Goal: Submit feedback/report problem

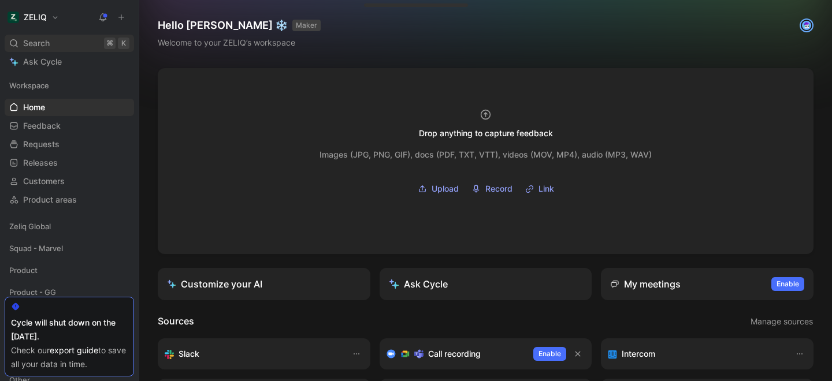
click at [54, 39] on div "Search ⌘ K" at bounding box center [69, 43] width 129 height 17
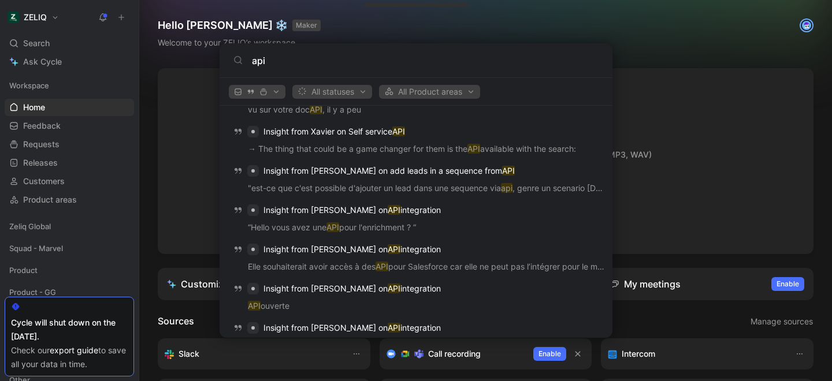
scroll to position [964, 0]
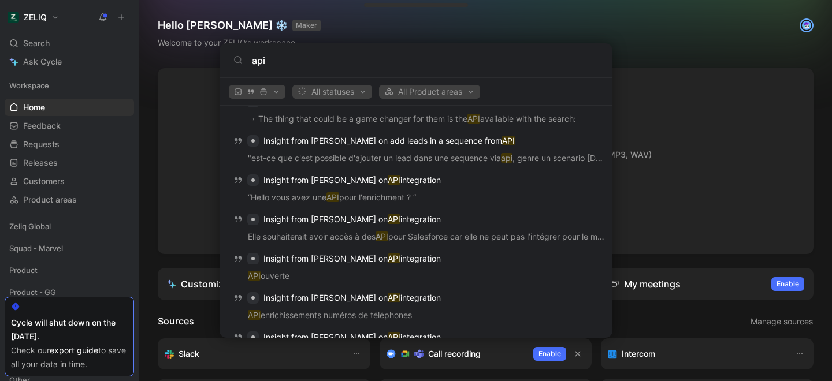
type input "api"
click at [167, 115] on body "ZELIQ Search ⌘ K Ask Cycle Workspace Home G then H Feedback G then F Requests G…" at bounding box center [416, 190] width 832 height 381
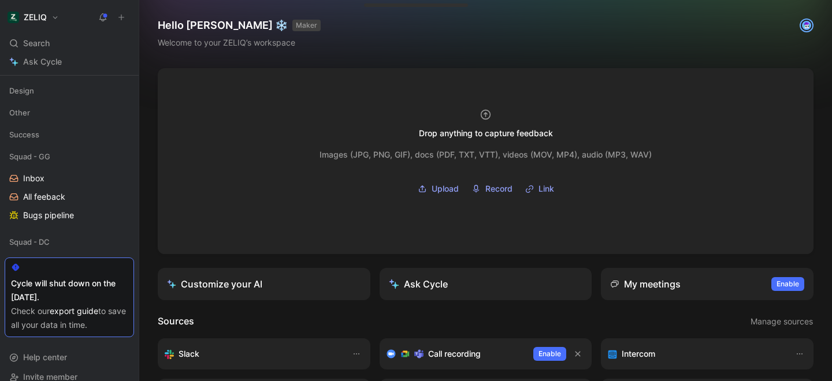
scroll to position [281, 0]
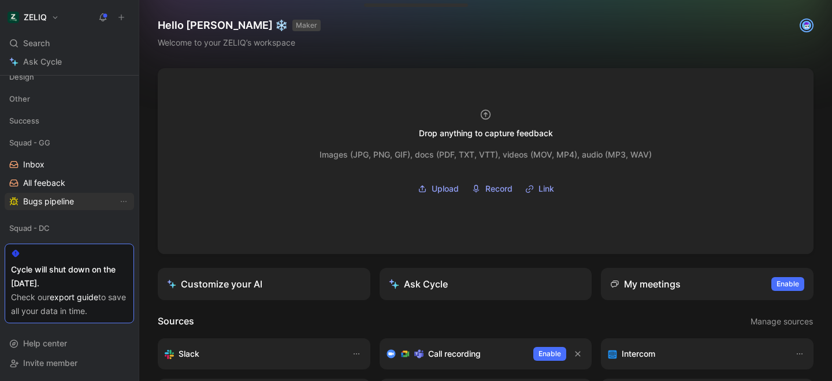
click at [61, 205] on span "Bugs pipeline" at bounding box center [48, 202] width 51 height 12
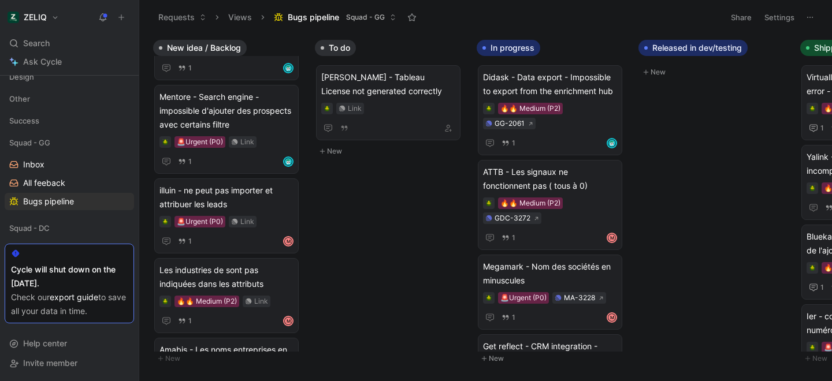
scroll to position [0, 23]
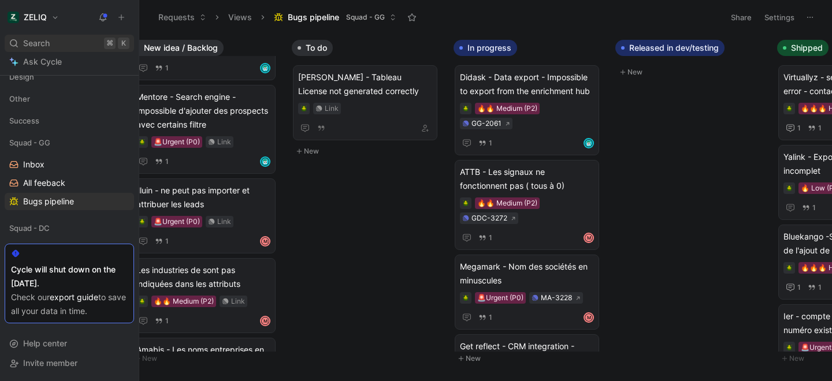
click at [55, 43] on div "Search ⌘ K" at bounding box center [69, 43] width 129 height 17
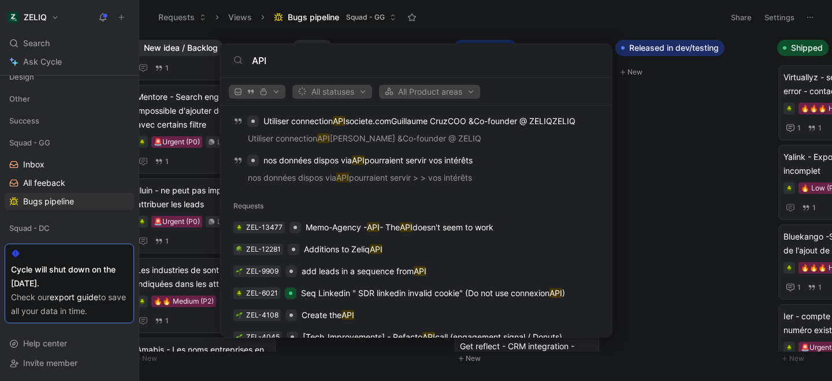
scroll to position [1465, 0]
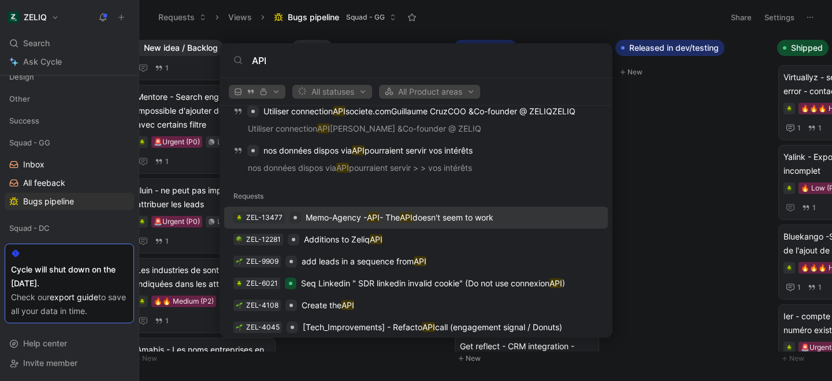
type input "API"
click at [342, 218] on p "Memo-Agency - API - The API doesn't seem to work" at bounding box center [399, 218] width 188 height 14
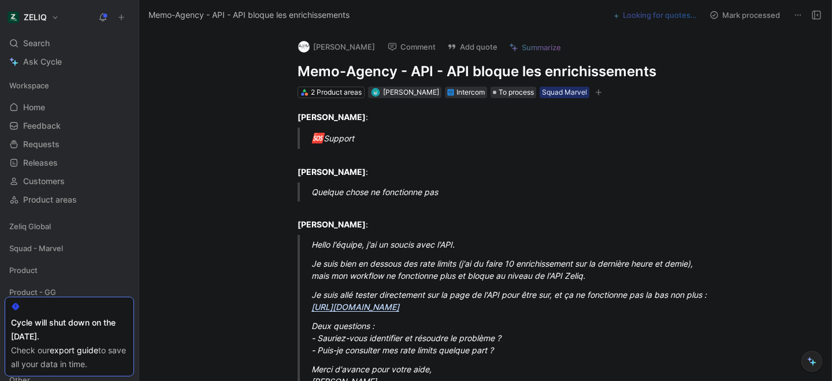
click at [319, 66] on h1 "Memo-Agency - API - API bloque les enrichissements" at bounding box center [497, 71] width 400 height 18
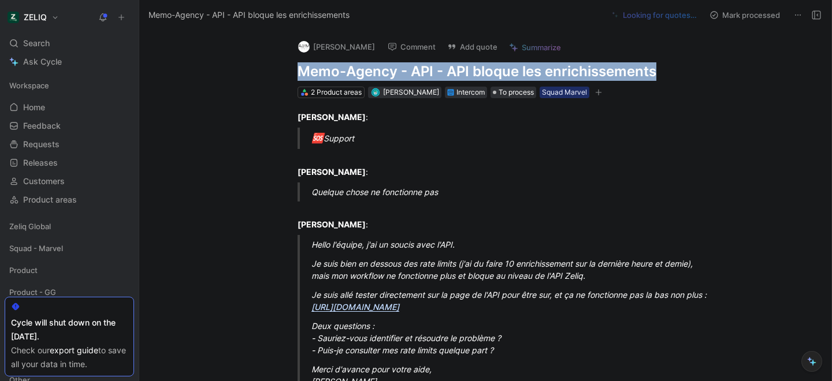
click at [319, 66] on h1 "Memo-Agency - API - API bloque les enrichissements" at bounding box center [497, 71] width 400 height 18
copy h1 "Memo-Agency - API - API bloque les enrichissements"
click at [448, 71] on h1 "Memo-Agency - API - API bloque les enrichissements" at bounding box center [497, 71] width 400 height 18
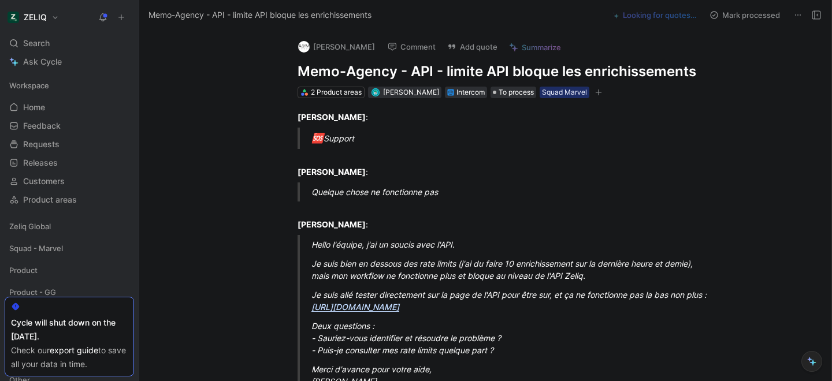
click at [471, 50] on button "Add quote" at bounding box center [472, 47] width 61 height 16
click at [364, 76] on h1 "Memo-Agency - API - limite API bloque les enrichissements" at bounding box center [497, 71] width 400 height 18
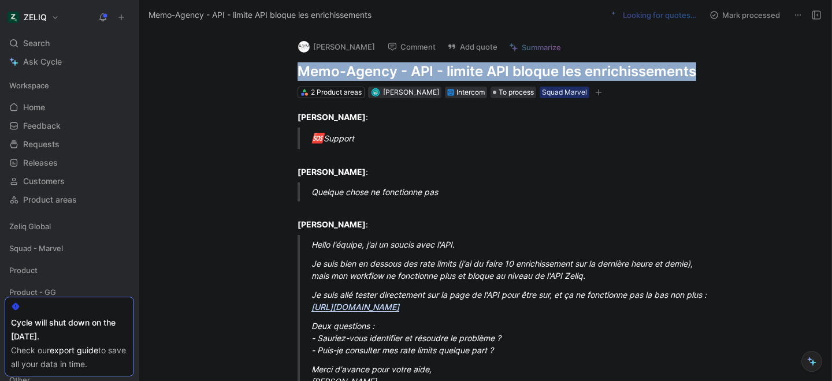
click at [364, 76] on h1 "Memo-Agency - API - limite API bloque les enrichissements" at bounding box center [497, 71] width 400 height 18
copy h1 "Memo-Agency - API - limite API bloque les enrichissements"
click at [472, 49] on button "Add quote" at bounding box center [472, 47] width 61 height 16
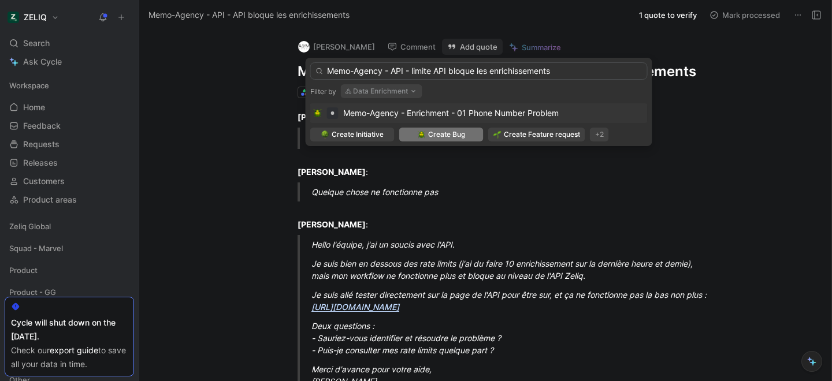
type input "Memo-Agency - API - limite API bloque les enrichissements"
click at [438, 133] on span "Create Bug" at bounding box center [446, 135] width 37 height 12
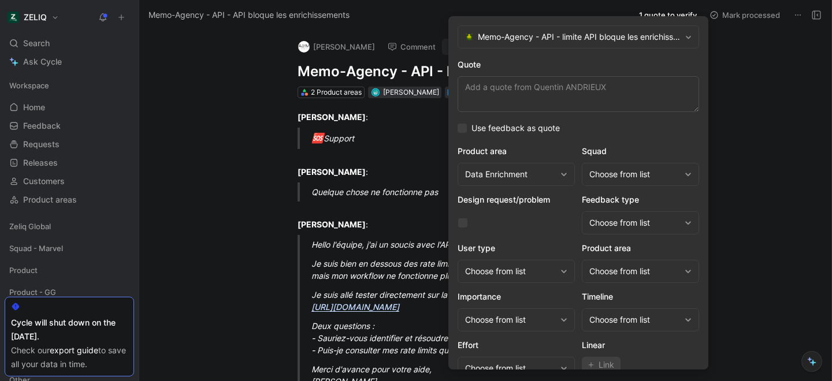
click at [623, 179] on div "Choose from list" at bounding box center [634, 174] width 91 height 14
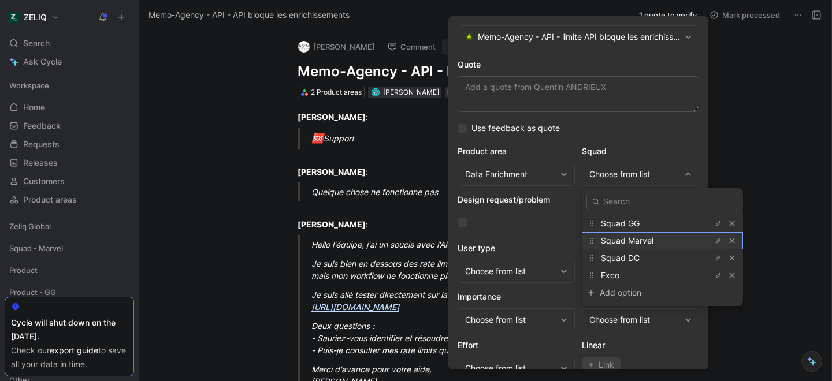
click at [617, 244] on span "Squad Marvel" at bounding box center [627, 241] width 53 height 10
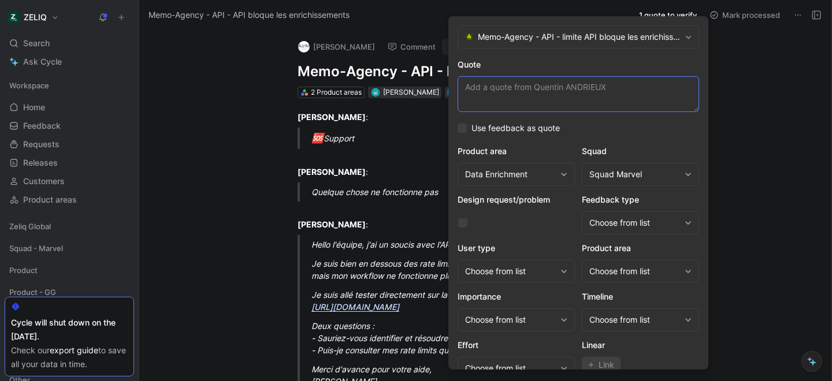
click at [528, 96] on textarea "Quote" at bounding box center [577, 94] width 241 height 36
paste textarea "Je suis bien en dessous des rate limits (j'ai du faire 10 enrichissement sur la…"
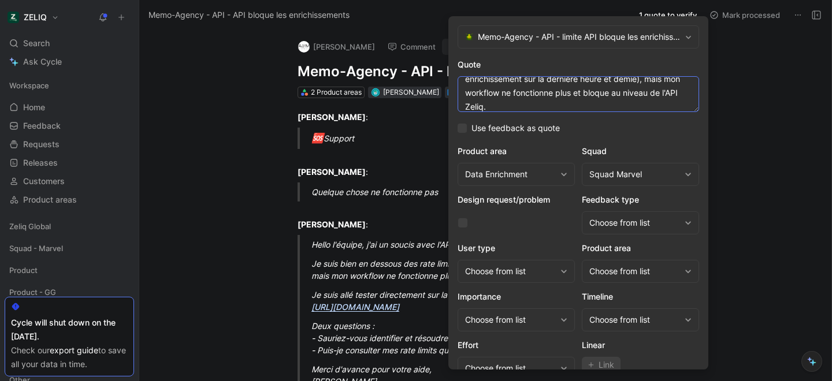
scroll to position [47, 0]
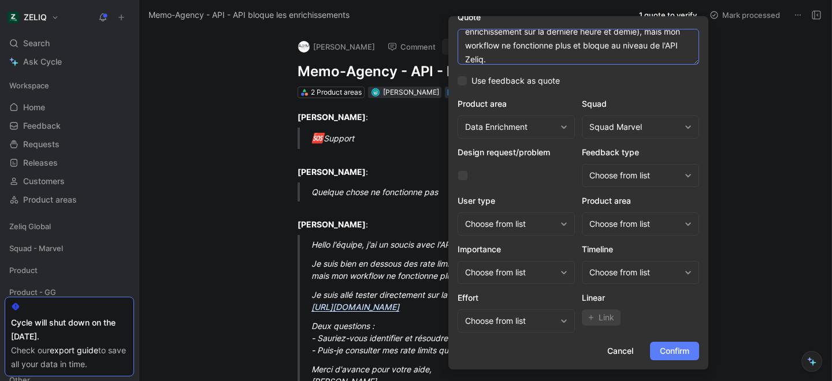
type textarea "Je suis bien en dessous des rate limits (j'ai du faire 10 enrichissement sur la…"
click at [659, 346] on span "Confirm" at bounding box center [673, 351] width 29 height 14
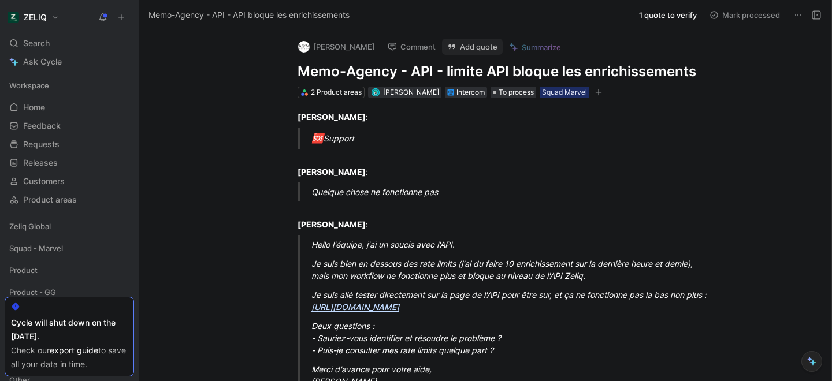
scroll to position [0, 0]
click at [55, 43] on div "Search ⌘ K" at bounding box center [69, 43] width 129 height 17
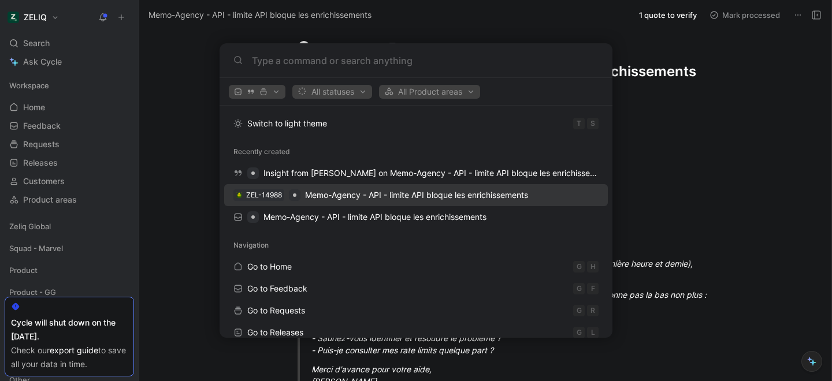
click at [321, 201] on span "Memo-Agency - API - limite API bloque les enrichissements" at bounding box center [416, 195] width 223 height 14
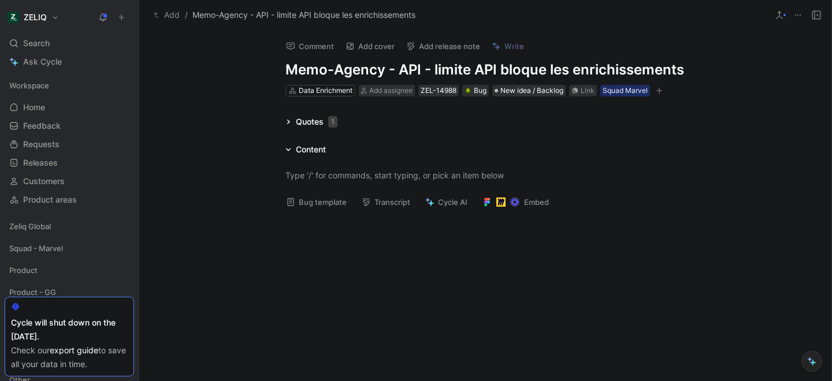
click at [319, 199] on button "Bug template" at bounding box center [316, 202] width 71 height 16
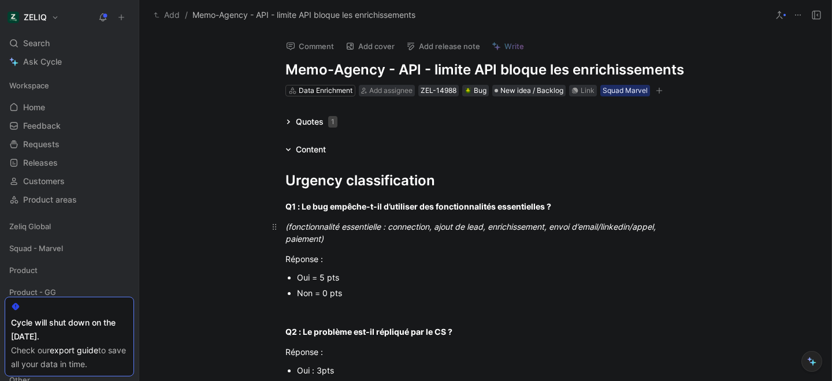
scroll to position [31, 0]
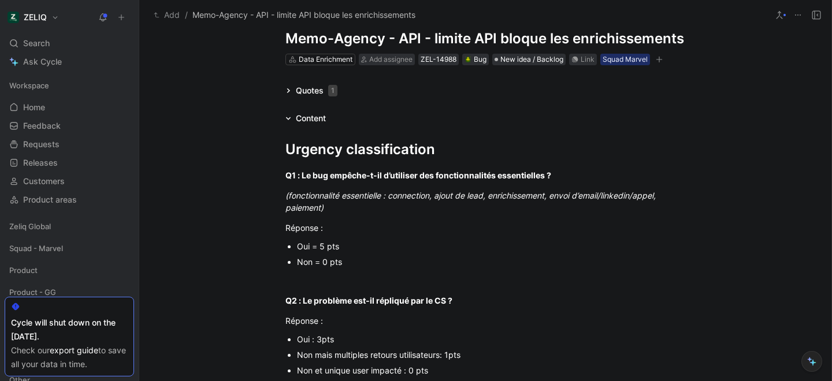
click at [320, 250] on div "Oui = 5 pts" at bounding box center [491, 246] width 388 height 12
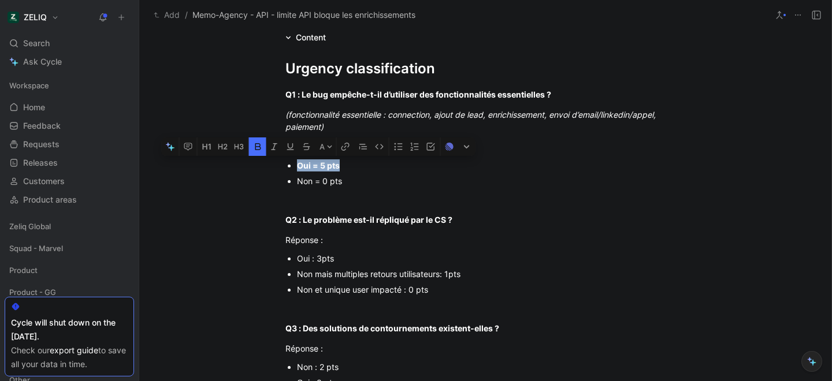
scroll to position [115, 0]
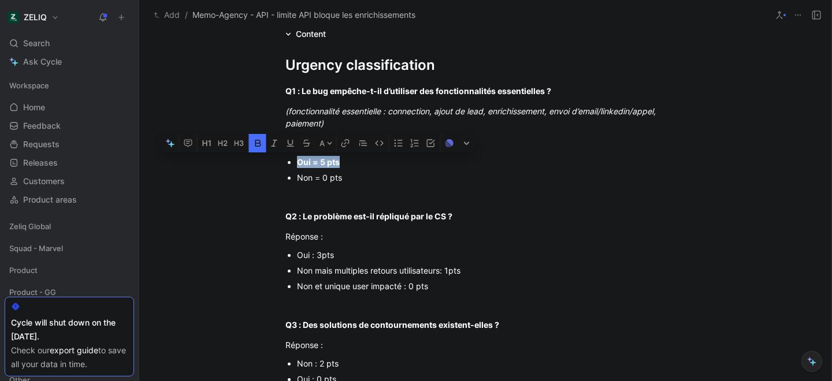
click at [372, 282] on div "Non et unique user impacté : 0 pts" at bounding box center [491, 286] width 388 height 12
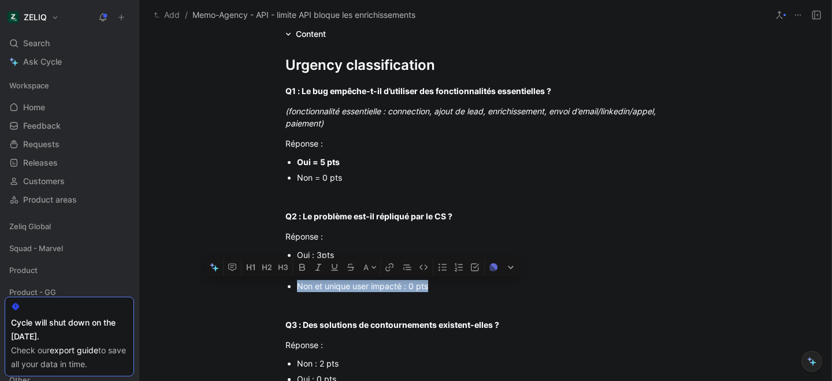
click at [372, 282] on div "Non et unique user impacté : 0 pts" at bounding box center [491, 286] width 388 height 12
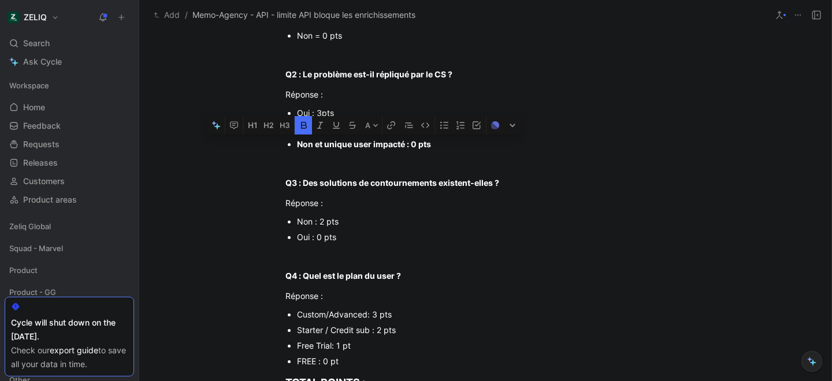
scroll to position [262, 0]
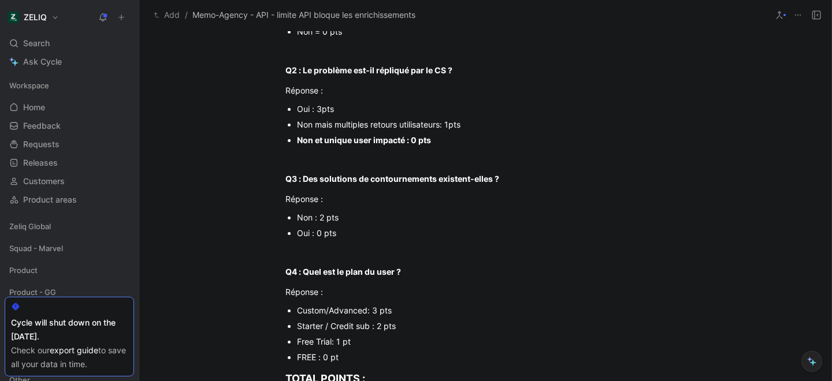
click at [315, 219] on div "Non : 2 pts" at bounding box center [491, 217] width 388 height 12
click at [344, 313] on div "Custom/Advanced: 3 pts" at bounding box center [491, 310] width 388 height 12
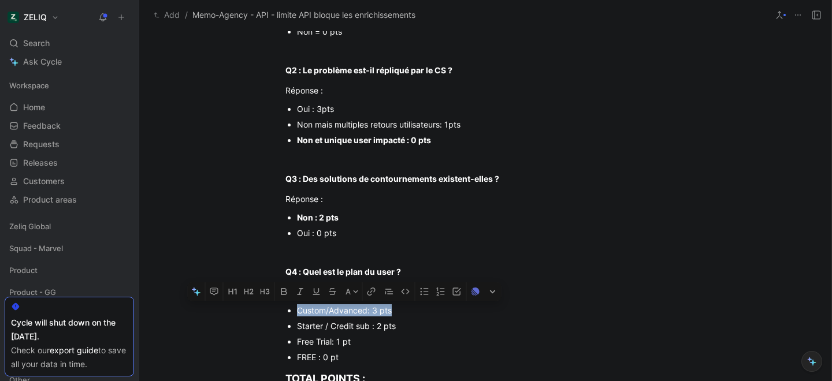
click at [344, 313] on div "Custom/Advanced: 3 pts" at bounding box center [491, 310] width 388 height 12
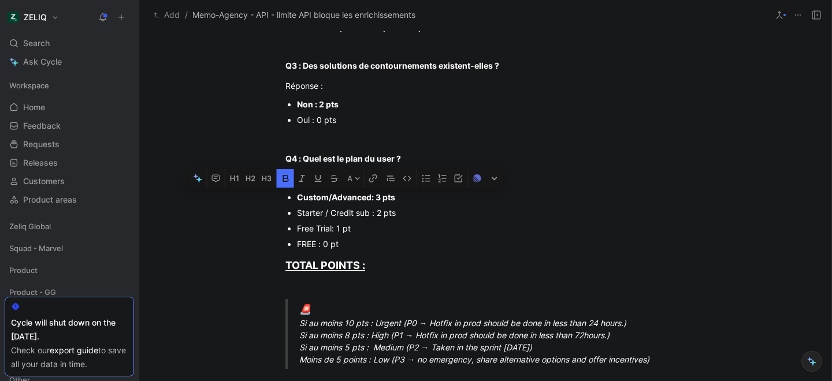
scroll to position [376, 0]
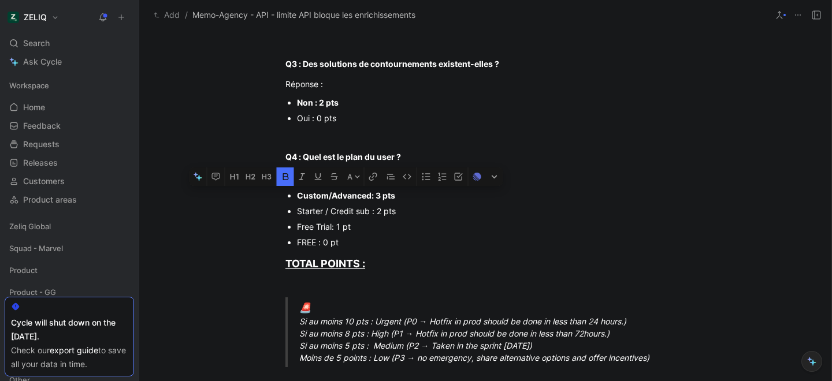
click at [188, 285] on div "Urgency classification Q1 : Le bug empêche-t-il d’utiliser des fonctionnalités …" at bounding box center [485, 283] width 692 height 1006
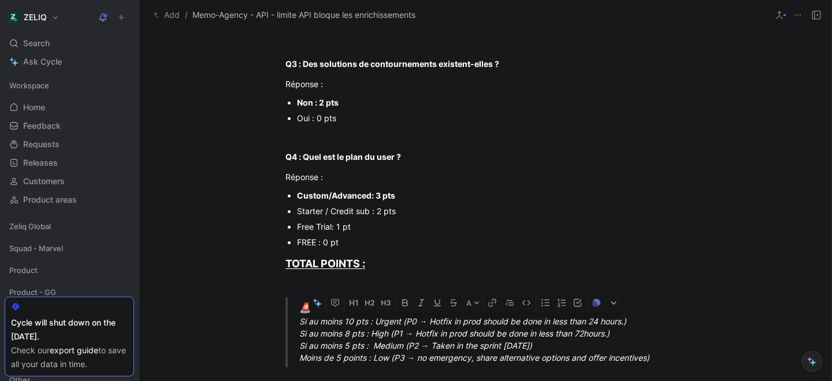
drag, startPoint x: 300, startPoint y: 320, endPoint x: 672, endPoint y: 325, distance: 372.5
click at [672, 325] on div "🚨 Si au moins 10 pts : Urgent (P0 → Hotfix in prod should be done in less than …" at bounding box center [499, 333] width 400 height 64
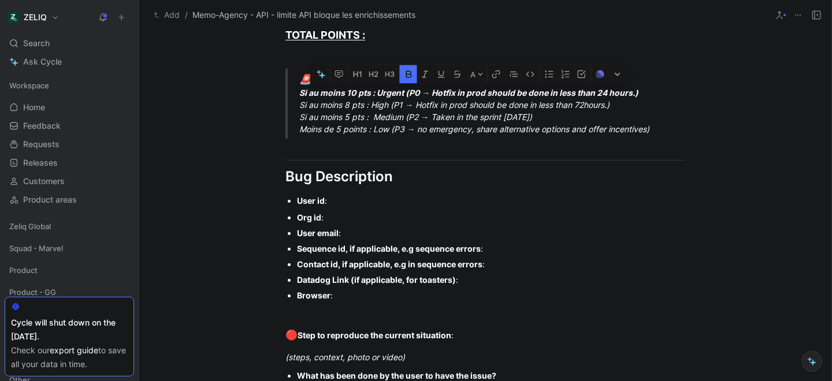
scroll to position [608, 0]
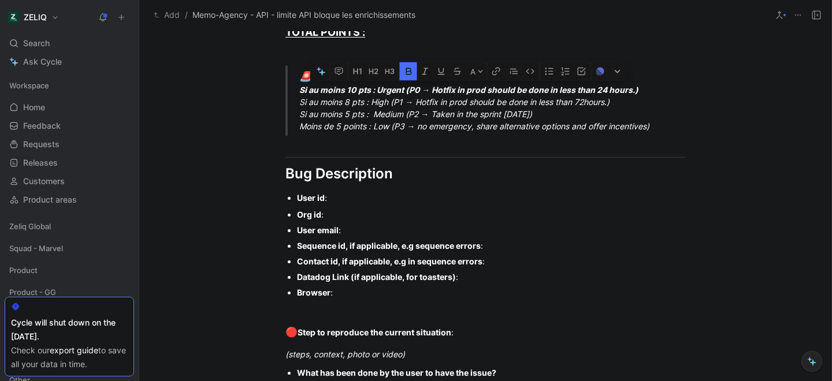
click at [352, 195] on div "User id :" at bounding box center [491, 198] width 388 height 12
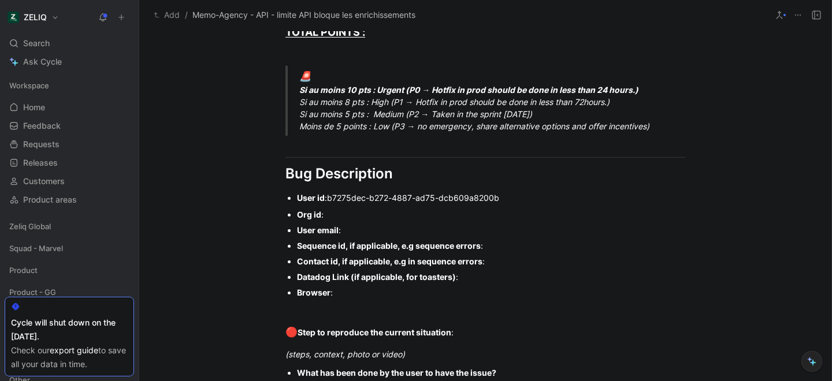
click at [349, 209] on div "Org id :" at bounding box center [491, 214] width 388 height 12
click at [359, 233] on div "User email :" at bounding box center [491, 230] width 388 height 12
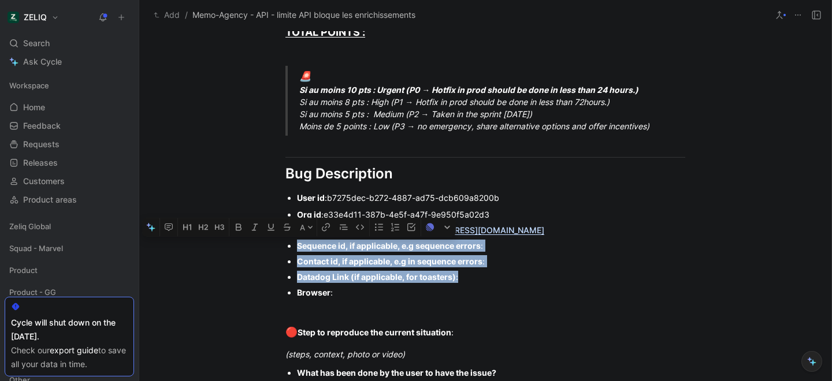
drag, startPoint x: 266, startPoint y: 244, endPoint x: 444, endPoint y: 286, distance: 183.2
click at [444, 286] on ul "Org id : e33e4d11-387b-4e5f-a47f-9e950f5a02d3 User email : quentin@memo-agency.…" at bounding box center [484, 254] width 443 height 94
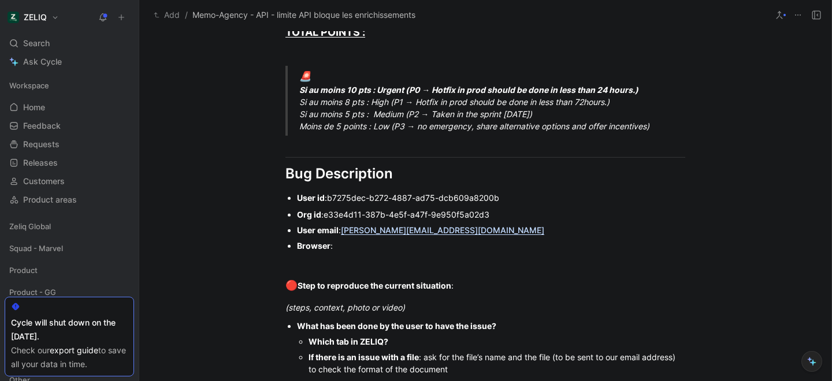
click at [342, 250] on div "Browser :" at bounding box center [491, 246] width 388 height 12
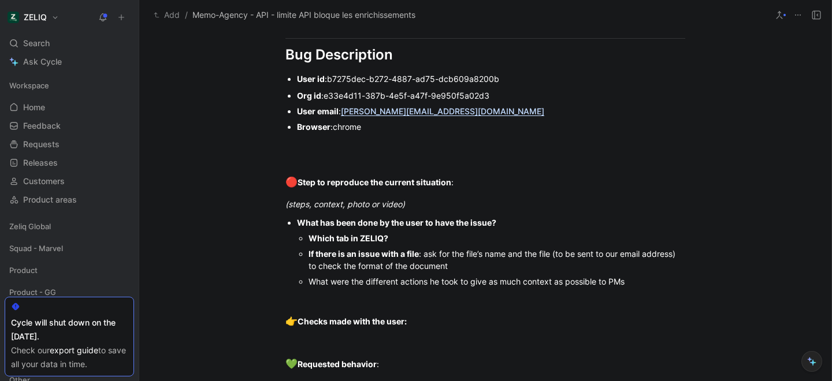
scroll to position [733, 0]
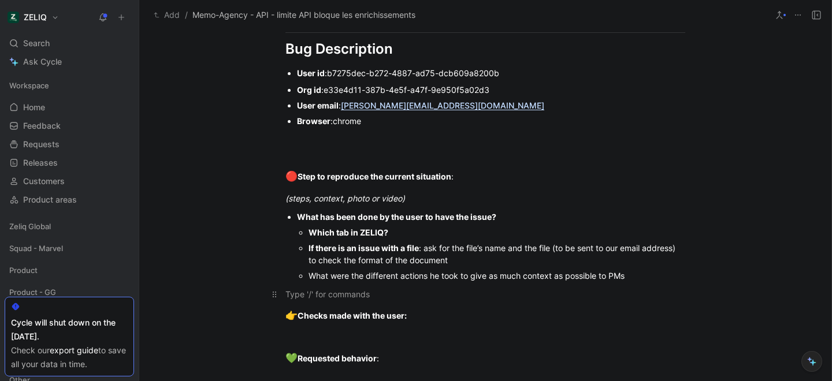
click at [362, 296] on div at bounding box center [485, 294] width 400 height 12
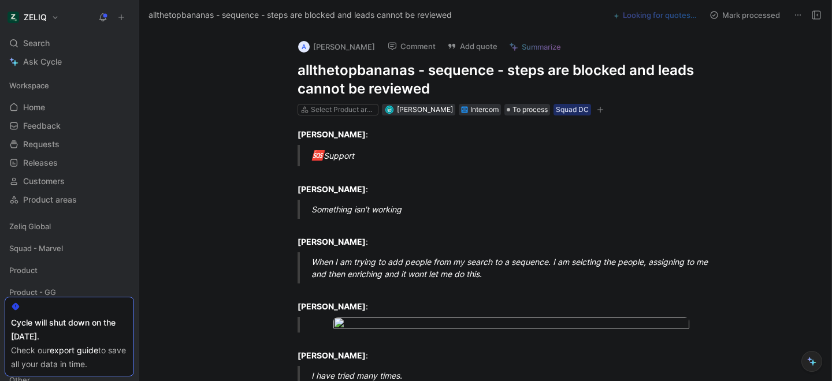
click at [319, 71] on h1 "allthetopbananas - sequence - steps are blocked and leads cannot be reviewed" at bounding box center [497, 79] width 400 height 37
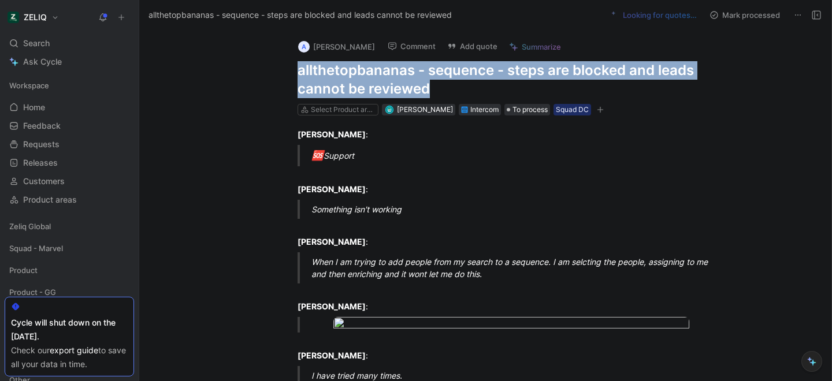
click at [319, 71] on h1 "allthetopbananas - sequence - steps are blocked and leads cannot be reviewed" at bounding box center [497, 79] width 400 height 37
copy h1 "allthetopbananas - sequence - steps are blocked and leads cannot be reviewed"
click at [460, 42] on button "Add quote" at bounding box center [472, 46] width 61 height 16
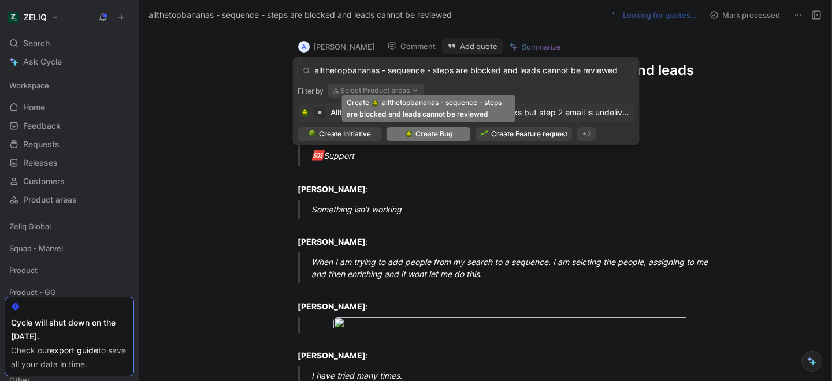
type input "allthetopbananas - sequence - steps are blocked and leads cannot be reviewed"
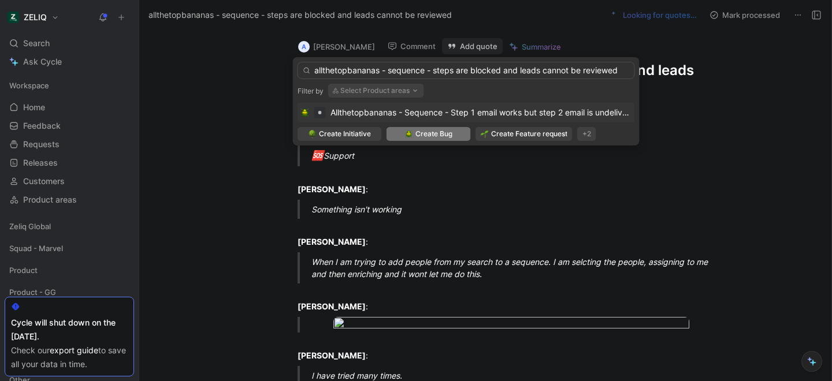
click at [420, 137] on span "Create Bug" at bounding box center [433, 134] width 37 height 12
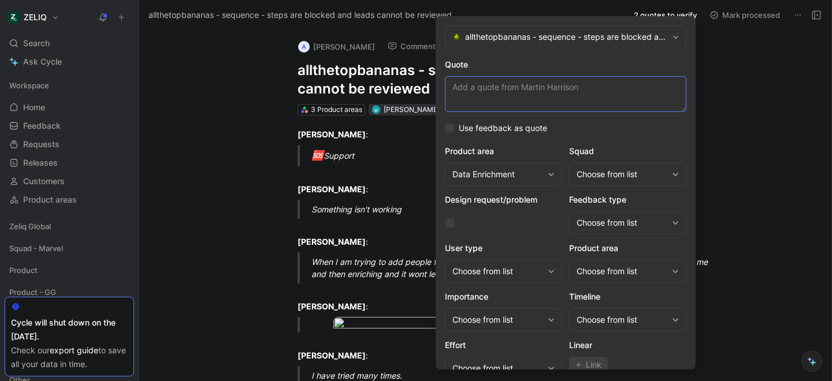
click at [493, 91] on textarea "Quote" at bounding box center [565, 94] width 241 height 36
paste textarea "We have tried at least 10 times. It also says the sequence is running. The 8 le…"
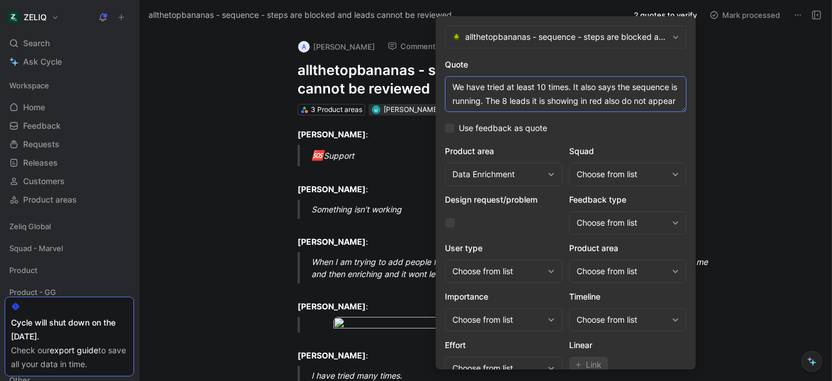
click at [571, 89] on textarea "We have tried at least 10 times. It also says the sequence is running. The 8 le…" at bounding box center [565, 94] width 241 height 36
type textarea "We have tried at least 10 times to run the sequence. It also says the sequence …"
click at [606, 175] on div "Choose from list" at bounding box center [621, 174] width 91 height 14
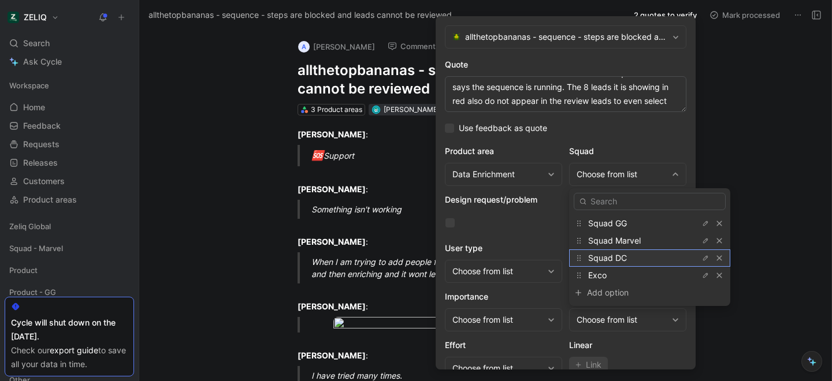
click at [609, 257] on span "Squad DC" at bounding box center [607, 258] width 39 height 10
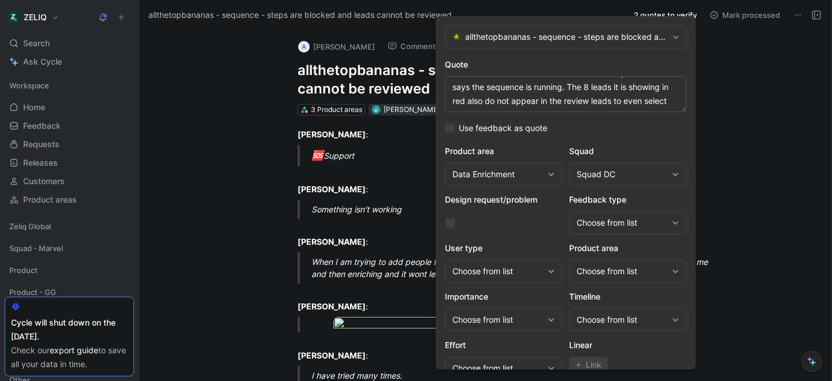
scroll to position [47, 0]
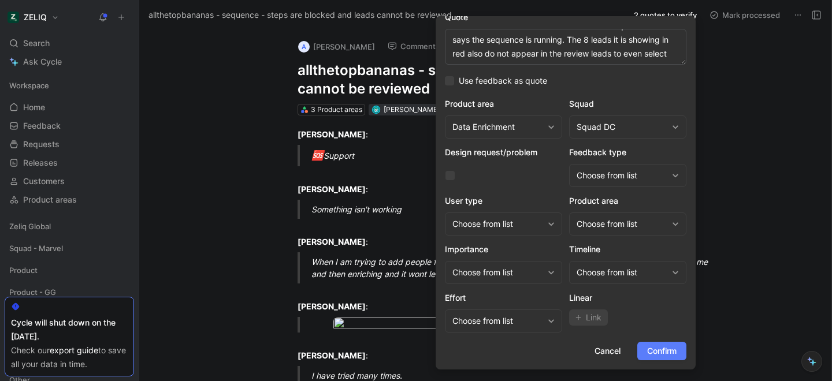
click at [666, 354] on span "Confirm" at bounding box center [661, 351] width 29 height 14
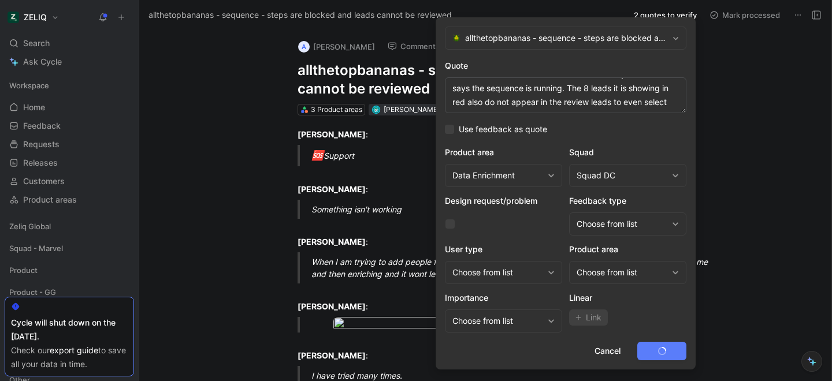
scroll to position [0, 0]
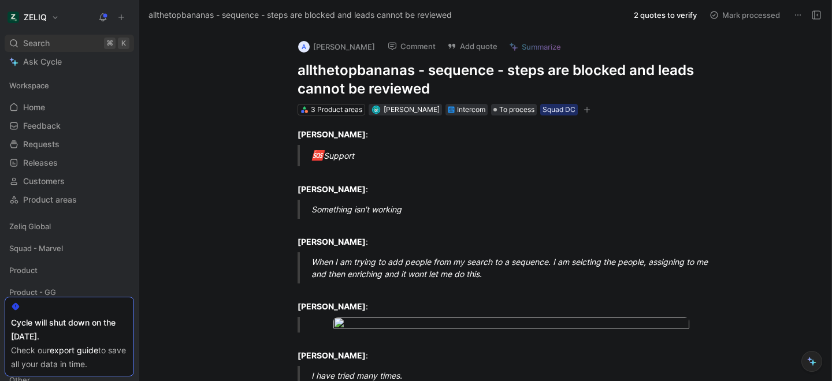
click at [45, 49] on span "Search" at bounding box center [36, 43] width 27 height 14
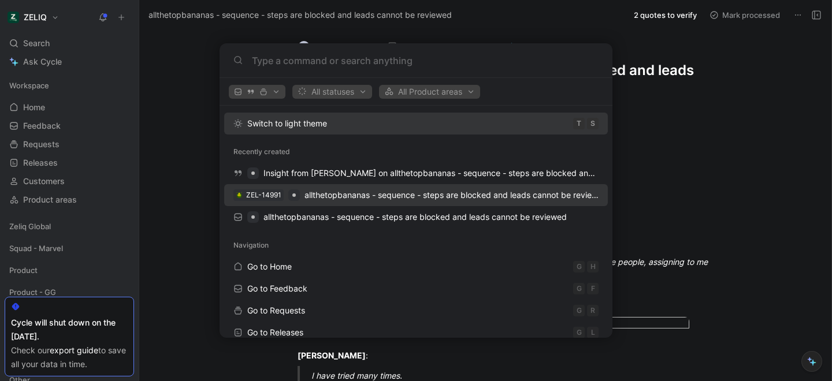
click at [322, 194] on span "allthetopbananas - sequence - steps are blocked and leads cannot be reviewed" at bounding box center [455, 195] width 303 height 10
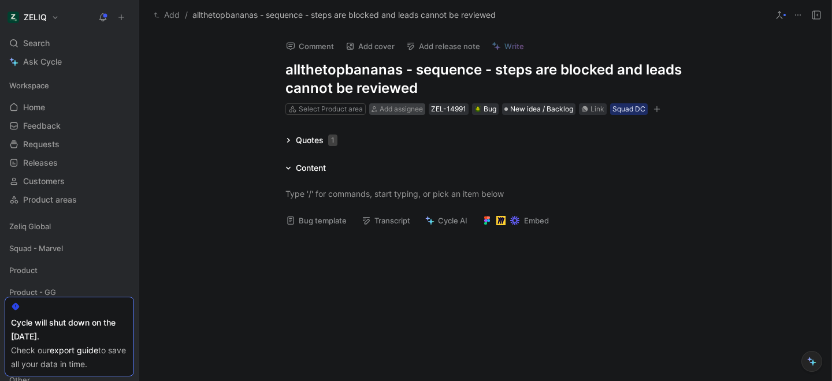
click at [394, 107] on span "Add assignee" at bounding box center [400, 109] width 43 height 9
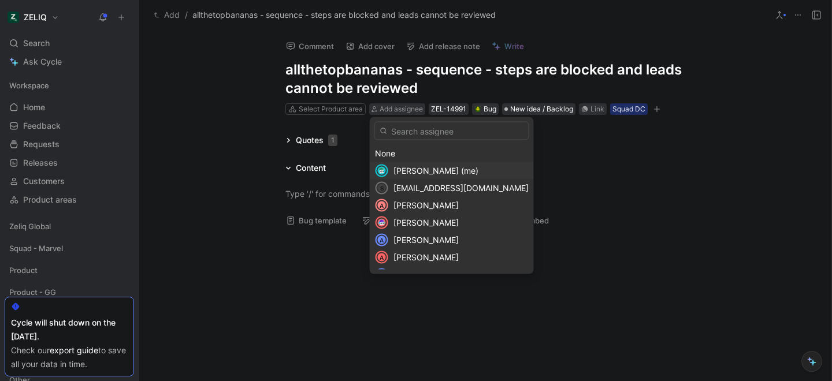
click at [430, 170] on span "Lucas Damoiseau (me)" at bounding box center [435, 171] width 85 height 10
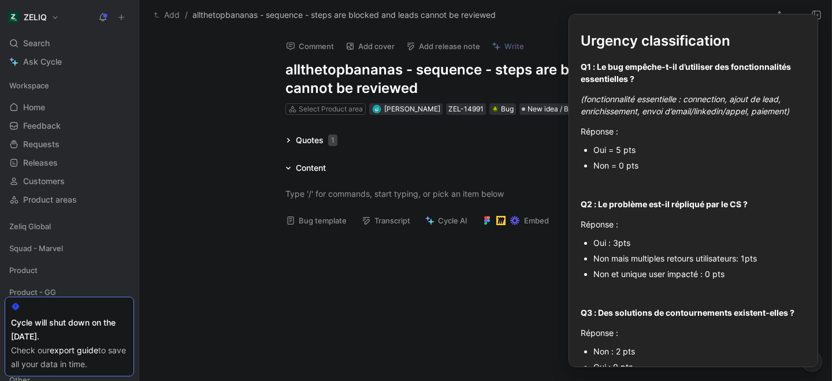
click at [307, 223] on button "Bug template" at bounding box center [316, 220] width 71 height 16
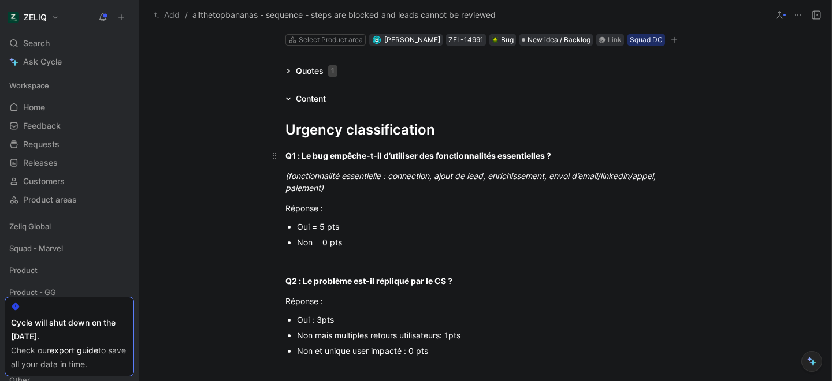
scroll to position [80, 0]
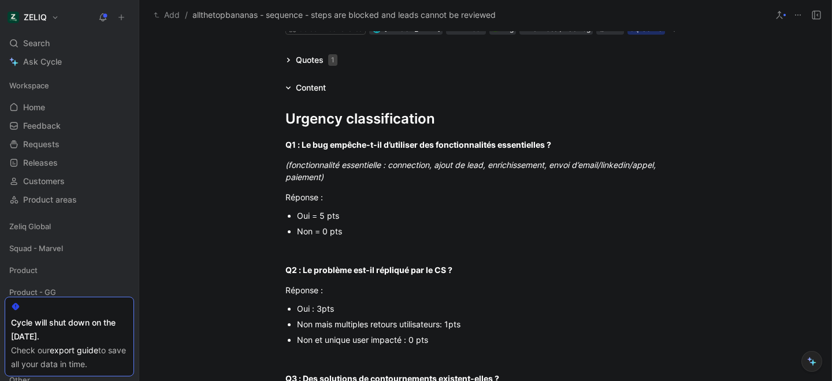
click at [330, 219] on div "Oui = 5 pts" at bounding box center [491, 216] width 388 height 12
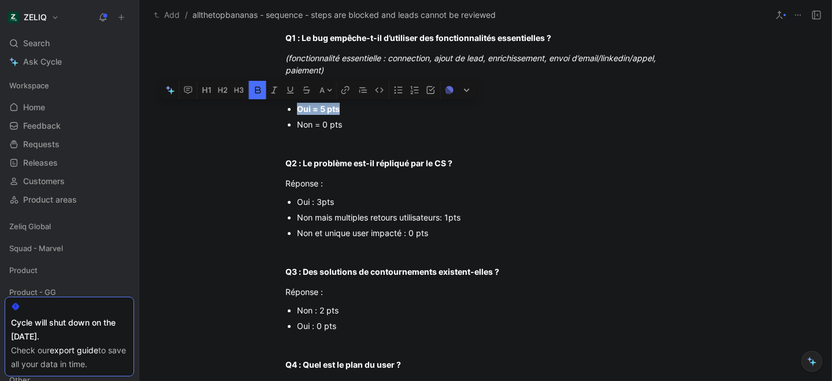
scroll to position [215, 0]
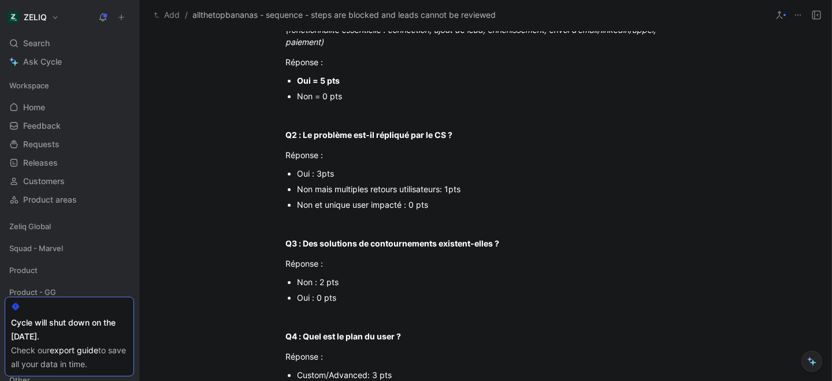
click at [383, 208] on div "Non et unique user impacté : 0 pts" at bounding box center [491, 205] width 388 height 12
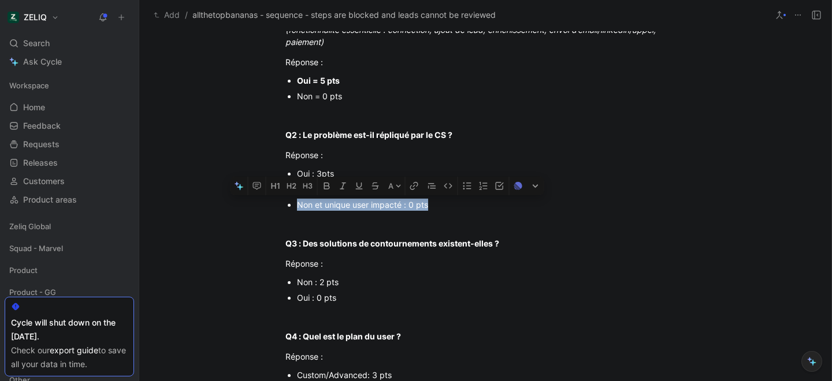
click at [383, 208] on div "Non et unique user impacté : 0 pts" at bounding box center [491, 205] width 388 height 12
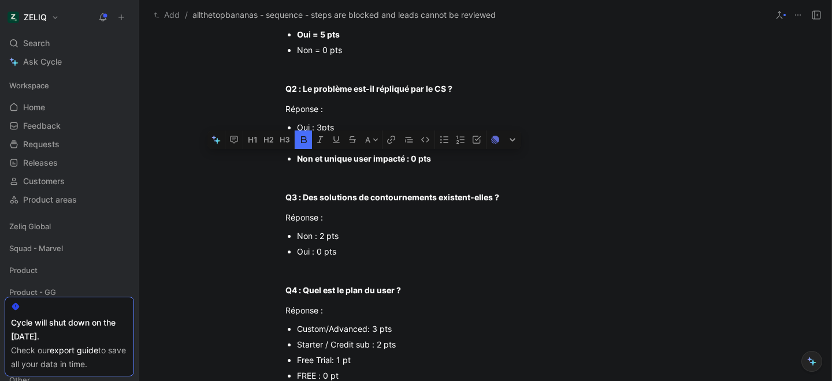
scroll to position [274, 0]
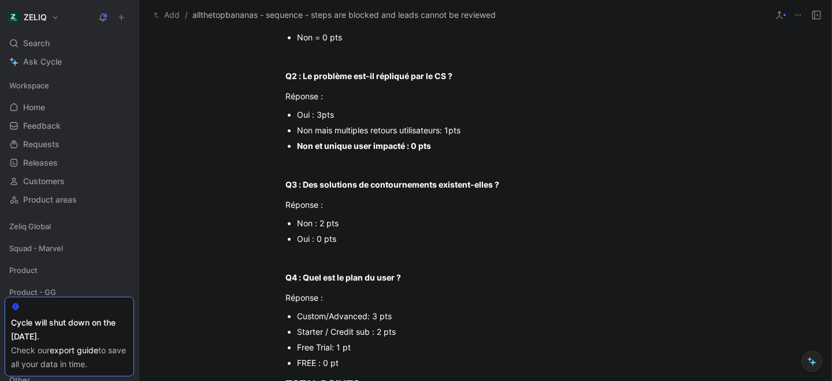
click at [303, 225] on div "Non : 2 pts" at bounding box center [491, 223] width 388 height 12
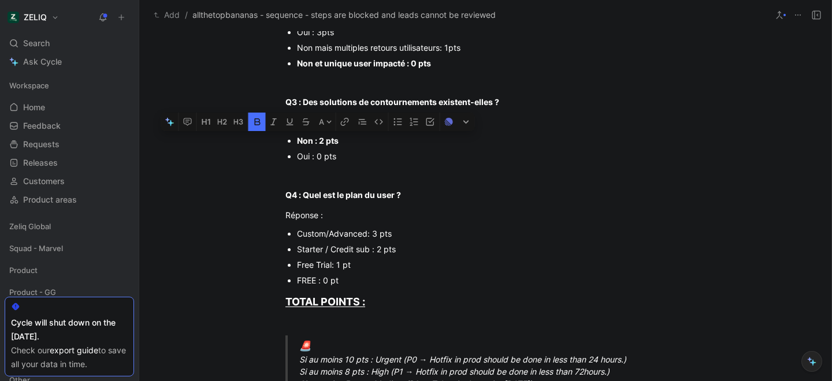
scroll to position [361, 0]
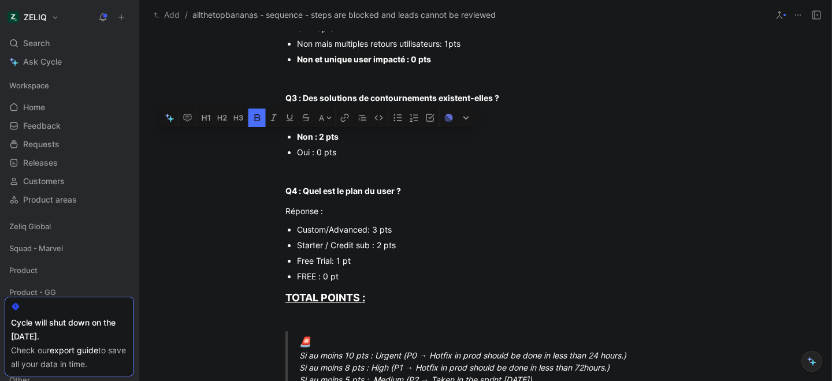
click at [338, 232] on div "Custom/Advanced: 3 pts" at bounding box center [491, 229] width 388 height 12
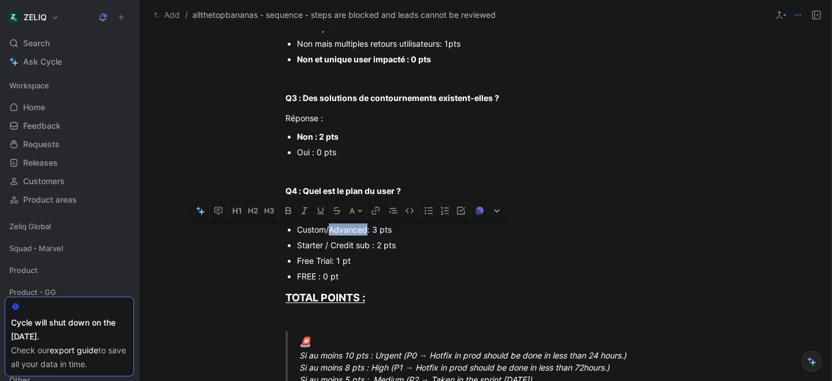
click at [338, 232] on div "Custom/Advanced: 3 pts" at bounding box center [491, 229] width 388 height 12
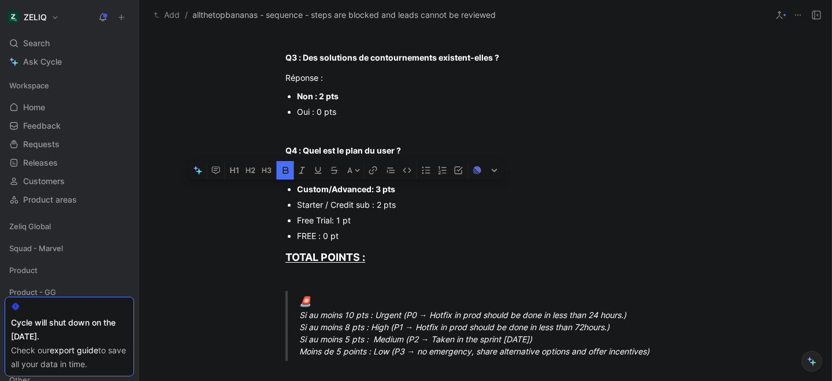
scroll to position [456, 0]
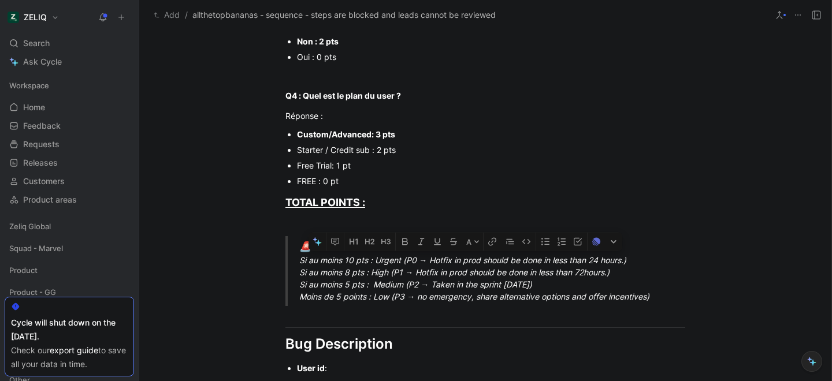
drag, startPoint x: 298, startPoint y: 261, endPoint x: 651, endPoint y: 257, distance: 352.8
click at [651, 257] on blockquote "🚨 Si au moins 10 pts : Urgent (P0 → Hotfix in prod should be done in less than …" at bounding box center [484, 271] width 443 height 70
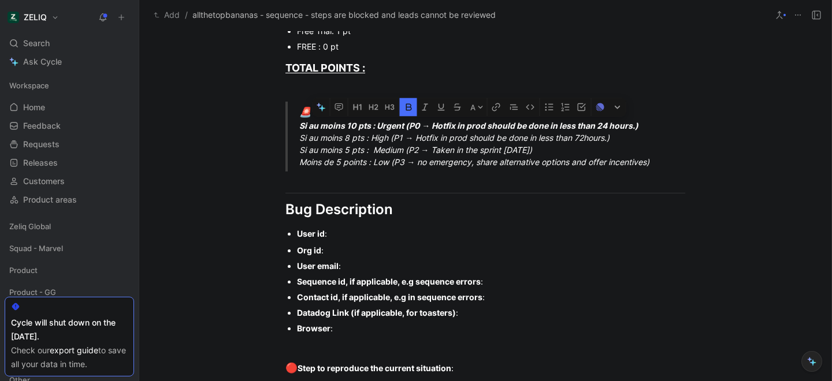
scroll to position [614, 0]
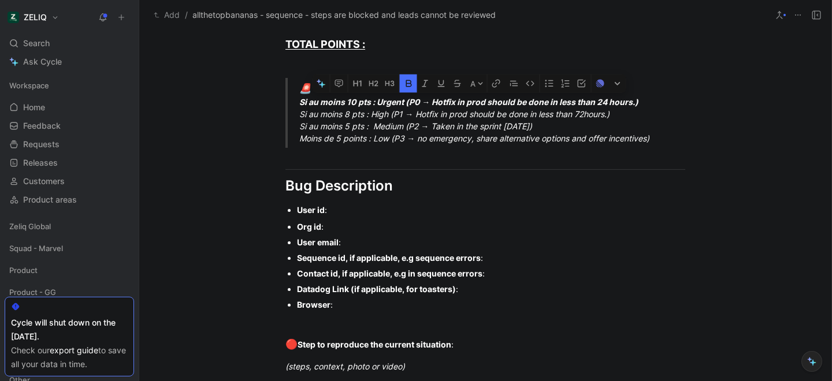
click at [362, 209] on div "User id :" at bounding box center [491, 210] width 388 height 12
click at [513, 263] on div "Sequence id, if applicable, e.g sequence errors :" at bounding box center [491, 258] width 388 height 12
paste div
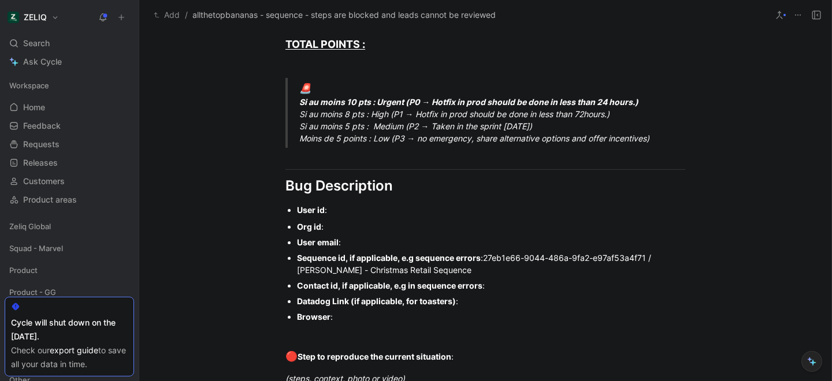
click at [337, 209] on div "User id :" at bounding box center [491, 210] width 388 height 12
click at [346, 225] on div "Org id :" at bounding box center [491, 227] width 388 height 12
click at [380, 240] on div "User email :" at bounding box center [491, 242] width 388 height 12
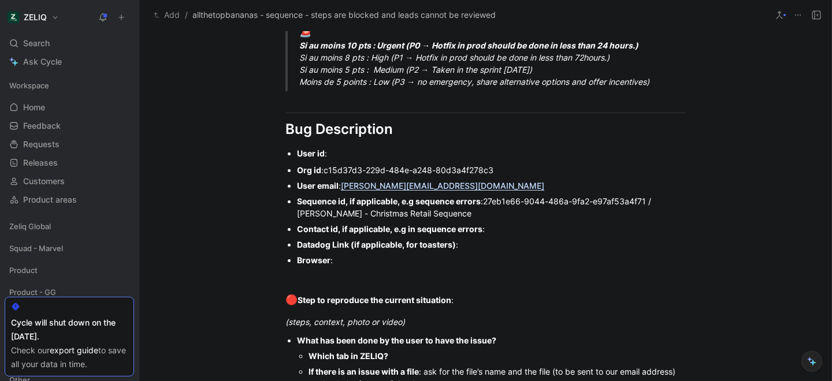
scroll to position [718, 0]
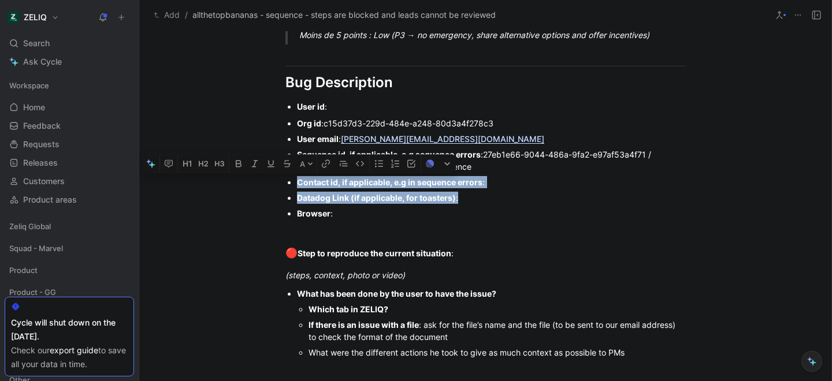
drag, startPoint x: 490, startPoint y: 207, endPoint x: 291, endPoint y: 180, distance: 200.5
click at [291, 180] on ul "Org id : c15d37d3-229d-484e-a248-80d3a4f278c3 User email : daren@allthetopbanan…" at bounding box center [484, 168] width 443 height 106
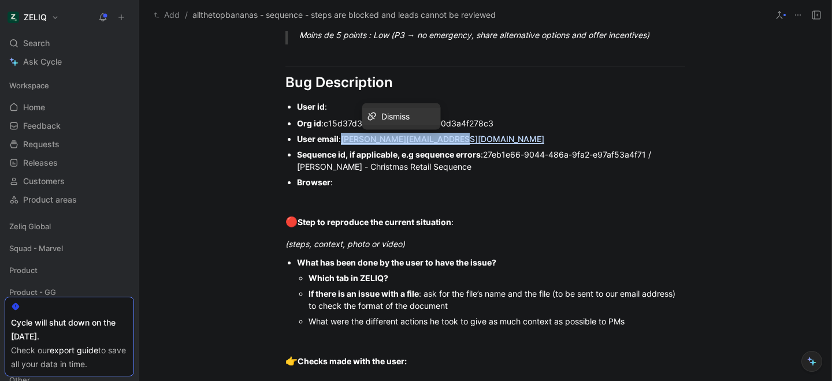
drag, startPoint x: 463, startPoint y: 139, endPoint x: 345, endPoint y: 140, distance: 118.4
click at [345, 140] on div "User email : daren@allthetopbananas.com" at bounding box center [491, 139] width 388 height 12
copy link "[PERSON_NAME][EMAIL_ADDRESS][DOMAIN_NAME]"
click at [424, 226] on strong "Step to reproduce the current situation" at bounding box center [374, 222] width 154 height 10
click at [419, 237] on p "(steps, context, photo or video)" at bounding box center [484, 243] width 443 height 19
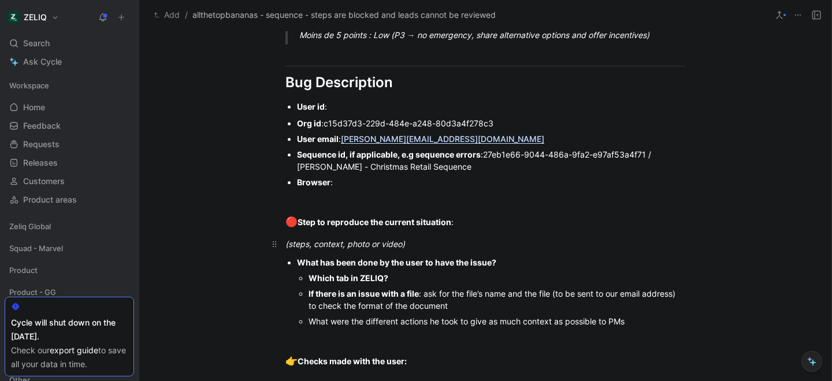
click at [413, 247] on div "(steps, context, photo or video)" at bounding box center [485, 244] width 400 height 12
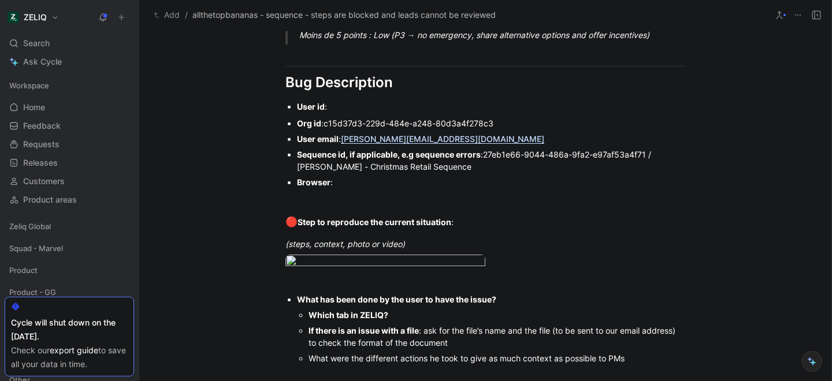
click at [362, 109] on div "User id :" at bounding box center [491, 106] width 388 height 12
click at [366, 185] on div "Browser :" at bounding box center [491, 182] width 388 height 12
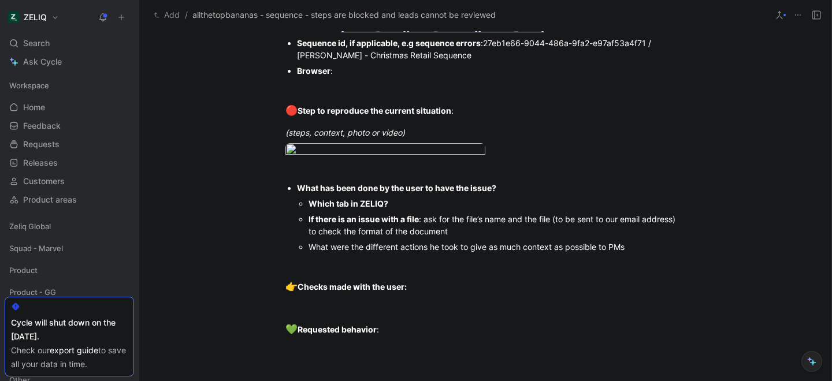
scroll to position [834, 0]
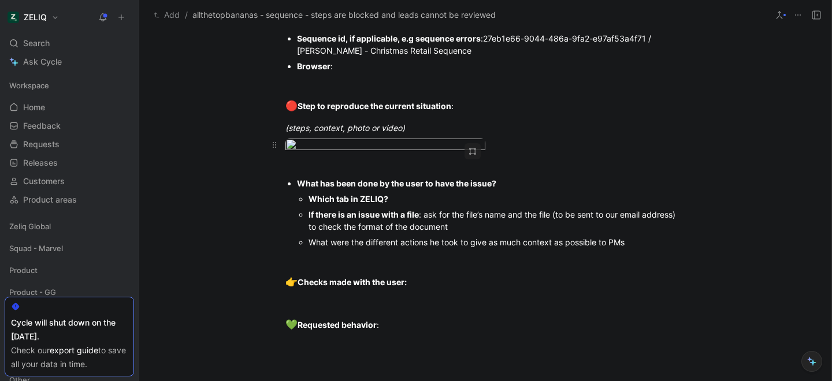
click at [581, 154] on div at bounding box center [485, 147] width 400 height 16
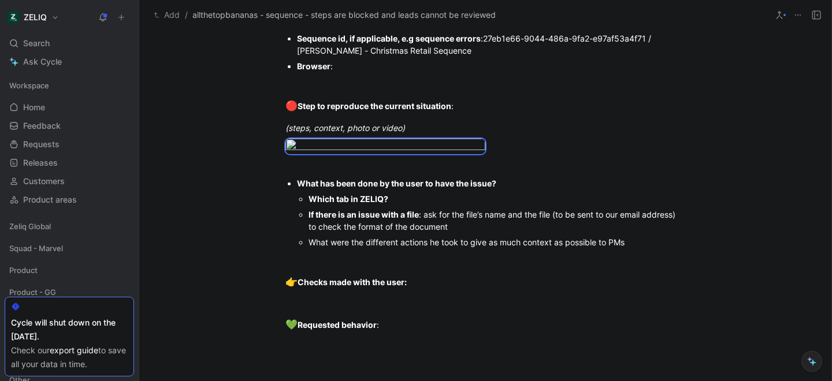
click at [370, 191] on p "What has been done by the user to have the issue?" at bounding box center [491, 184] width 388 height 16
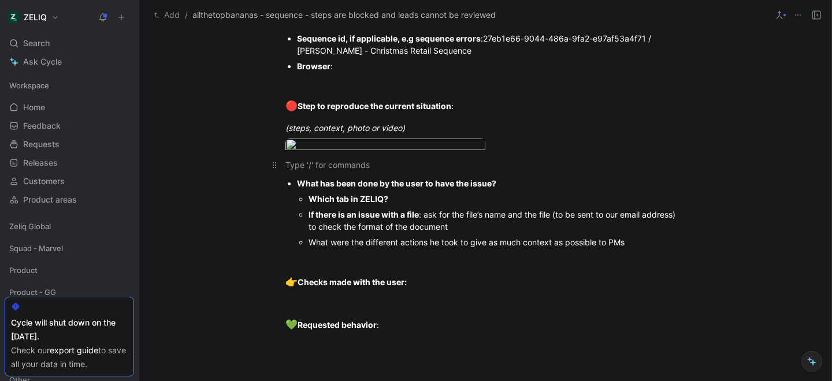
click at [366, 171] on div at bounding box center [485, 165] width 400 height 12
click at [367, 225] on body "ZELIQ Search ⌘ K Ask Cycle Workspace Home G then H Feedback G then F Requests G…" at bounding box center [416, 190] width 832 height 381
click at [167, 381] on div at bounding box center [416, 381] width 832 height 0
drag, startPoint x: 549, startPoint y: 216, endPoint x: 385, endPoint y: 208, distance: 164.8
click at [418, 208] on body "ZELIQ Search ⌘ K Ask Cycle Workspace Home G then H Feedback G then F Requests G…" at bounding box center [416, 190] width 832 height 381
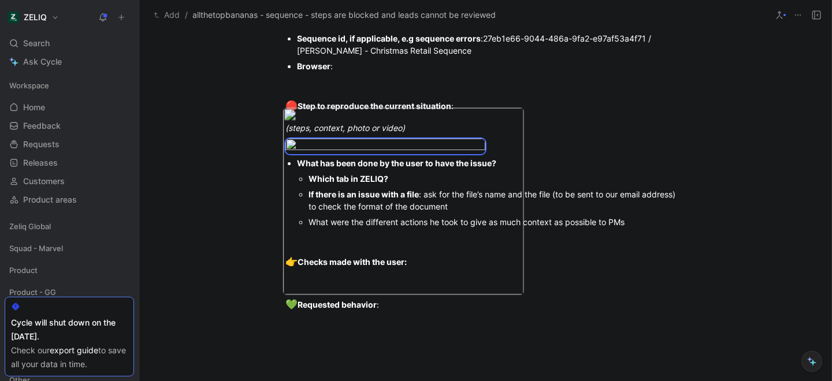
click at [611, 381] on div at bounding box center [416, 381] width 832 height 0
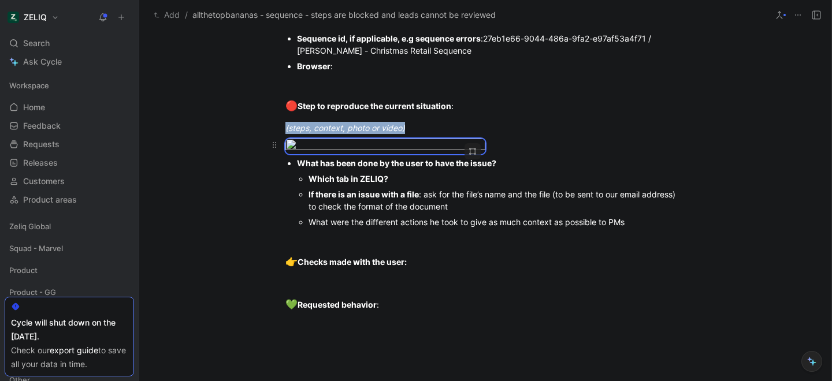
click at [556, 154] on div at bounding box center [485, 147] width 400 height 16
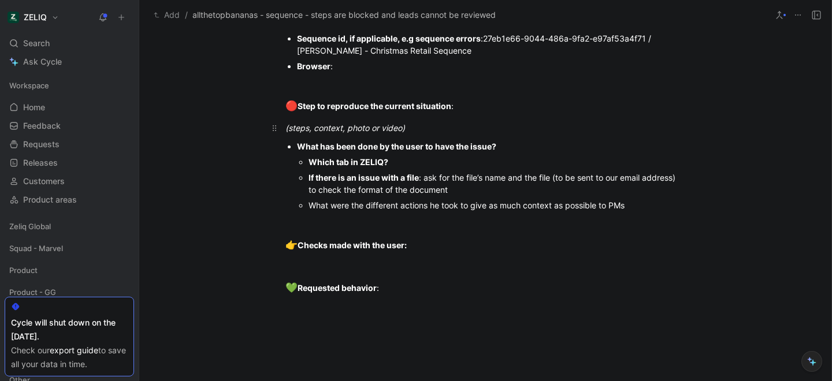
click at [418, 131] on div "(steps, context, photo or video)" at bounding box center [485, 128] width 400 height 12
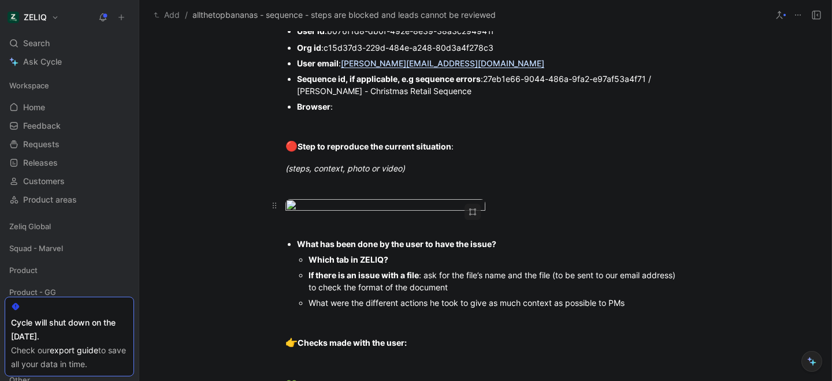
scroll to position [796, 0]
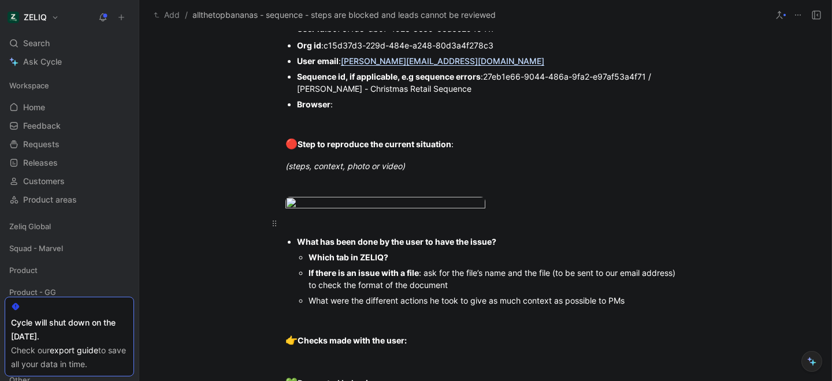
click at [409, 225] on p at bounding box center [484, 223] width 443 height 19
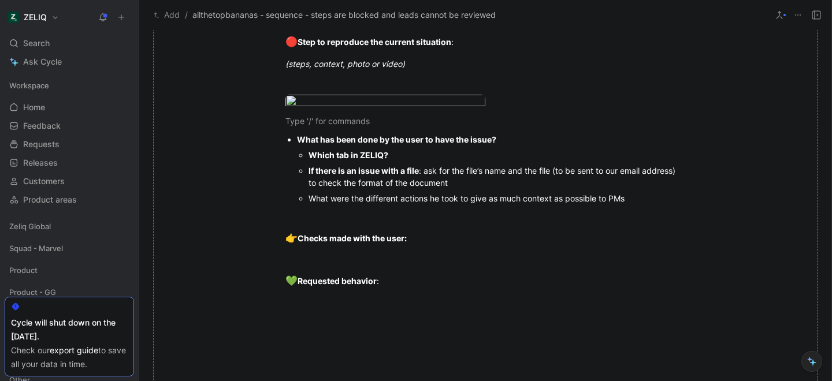
scroll to position [900, 0]
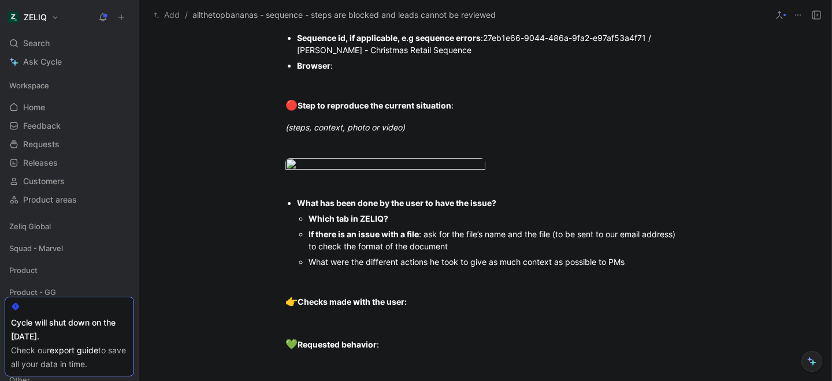
scroll to position [848, 0]
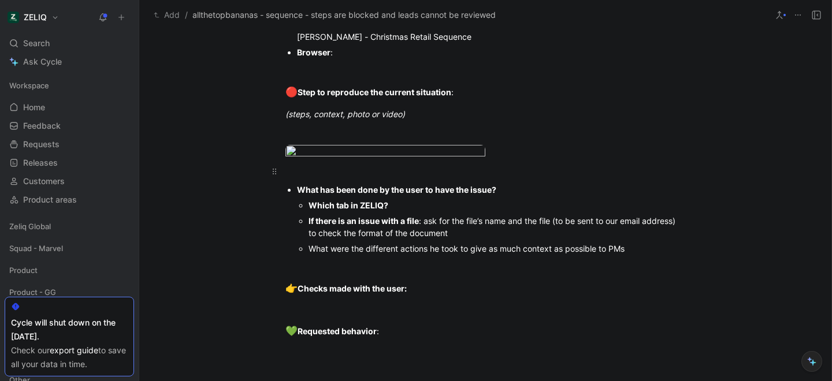
click at [337, 177] on div at bounding box center [485, 171] width 400 height 12
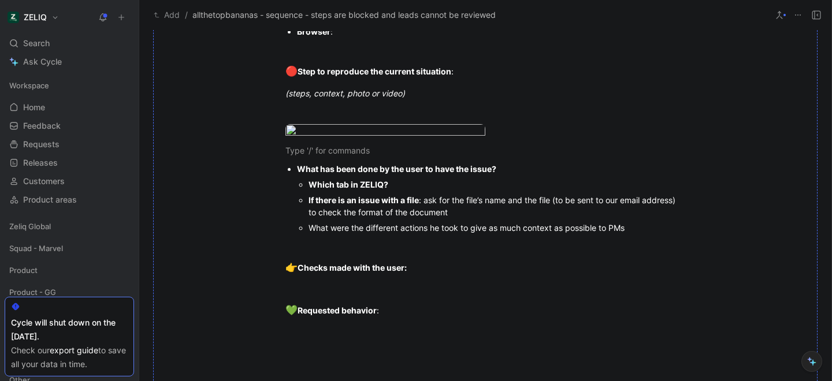
scroll to position [884, 0]
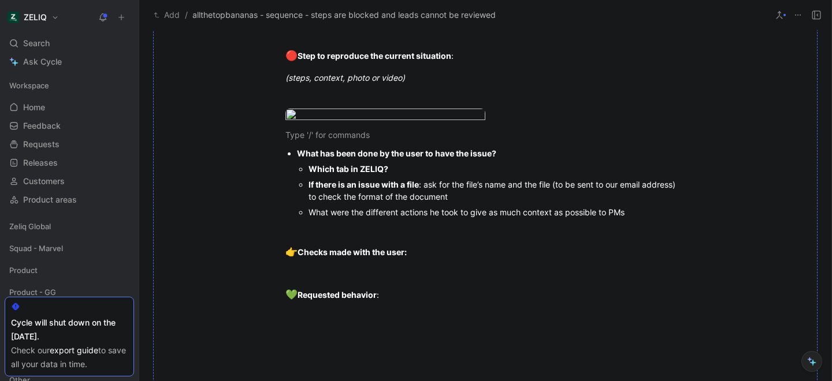
click at [367, 27] on div "Add / allthetopbananas - sequence - steps are blocked and leads cannot be revie…" at bounding box center [485, 15] width 692 height 30
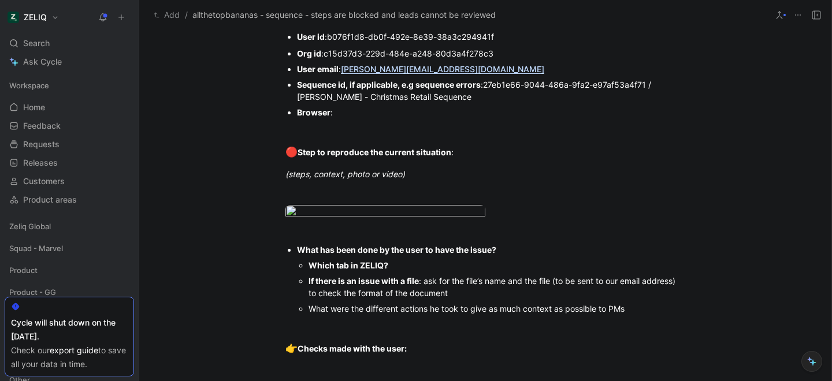
scroll to position [808, 0]
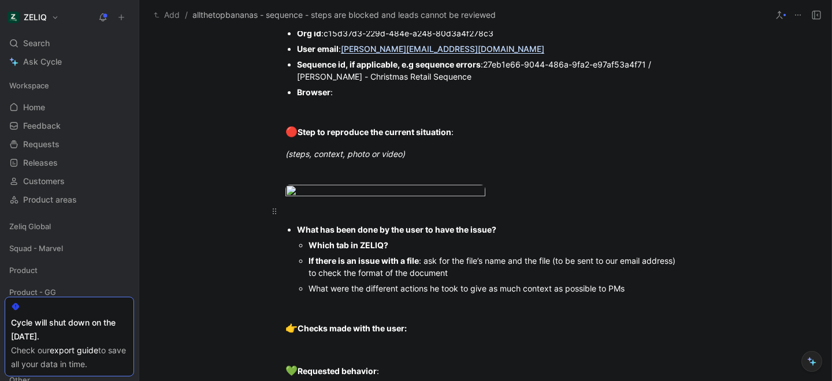
click at [316, 217] on div at bounding box center [485, 211] width 400 height 12
click at [351, 216] on link "[URL][DOMAIN_NAME]" at bounding box center [329, 211] width 88 height 10
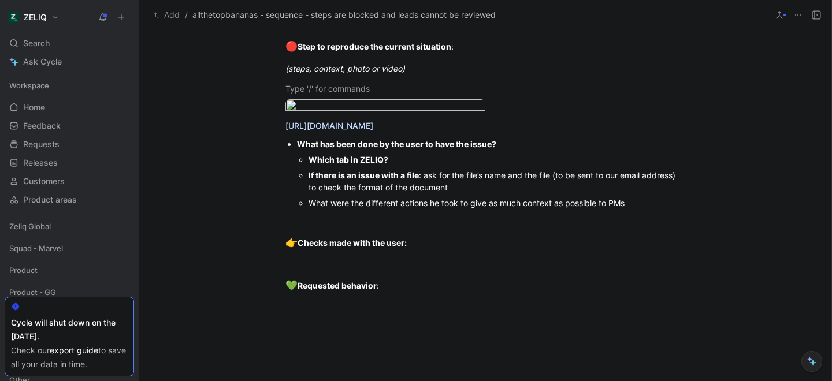
scroll to position [894, 0]
click at [359, 227] on div at bounding box center [485, 221] width 400 height 12
drag, startPoint x: 400, startPoint y: 285, endPoint x: 286, endPoint y: 277, distance: 114.6
click at [286, 227] on div "Sa sequence lui demande" at bounding box center [485, 221] width 400 height 12
click at [371, 227] on div "His sequence demand him to" at bounding box center [485, 221] width 400 height 12
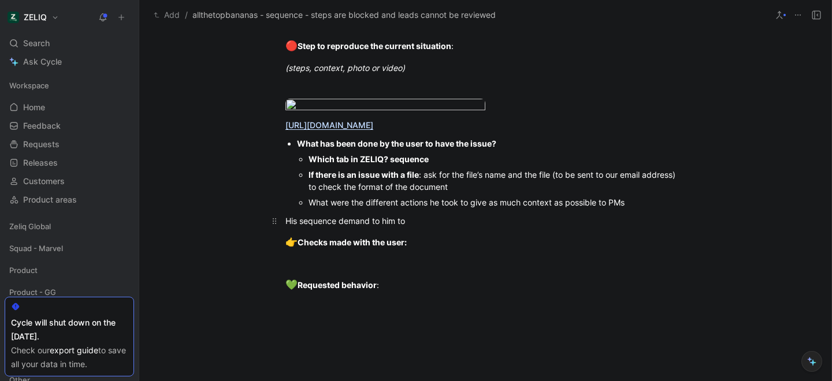
click at [452, 227] on div "His sequence demand to him to" at bounding box center [485, 221] width 400 height 12
click at [528, 227] on div "His sequence demand to him to review the leads and 8 leads" at bounding box center [485, 221] width 400 height 12
drag, startPoint x: 436, startPoint y: 283, endPoint x: 526, endPoint y: 284, distance: 90.1
click at [526, 227] on div "His sequence demand to him to review the leads and 8 leads" at bounding box center [485, 221] width 400 height 12
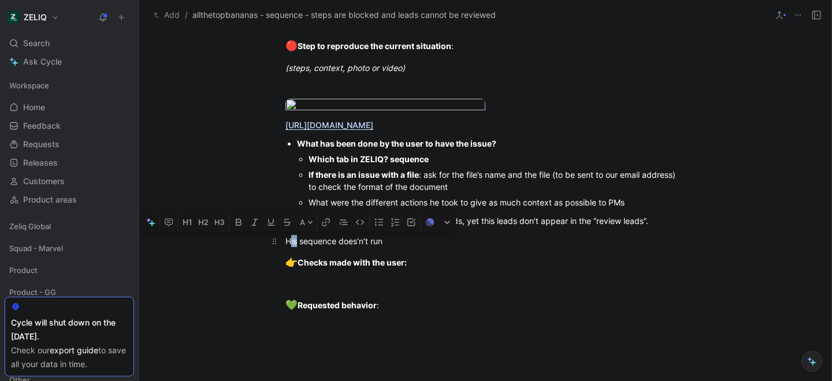
click at [292, 247] on div "His sequence does'n’t run" at bounding box center [485, 241] width 400 height 12
drag, startPoint x: 397, startPoint y: 303, endPoint x: 489, endPoint y: 306, distance: 91.9
click at [489, 247] on div "He tried to run the sequence sequence does'n’t run" at bounding box center [485, 241] width 400 height 12
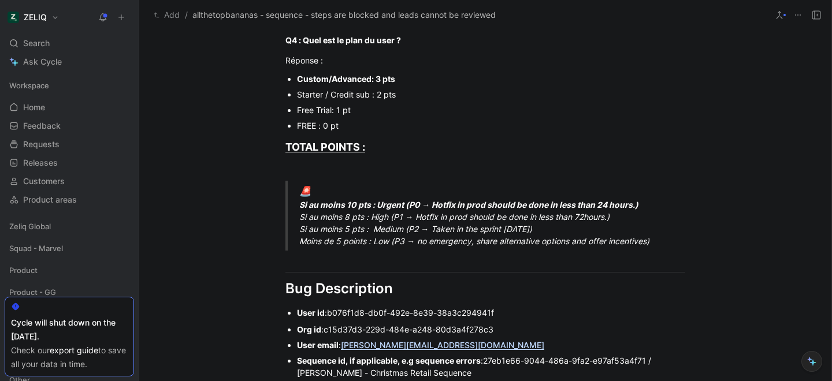
scroll to position [0, 0]
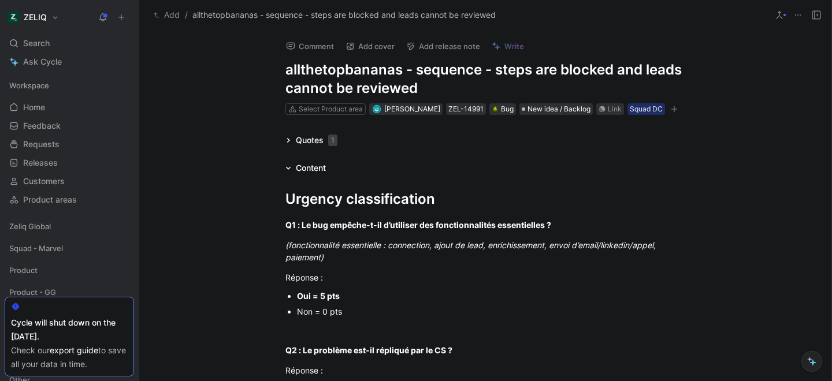
click at [673, 112] on icon "button" at bounding box center [673, 109] width 7 height 7
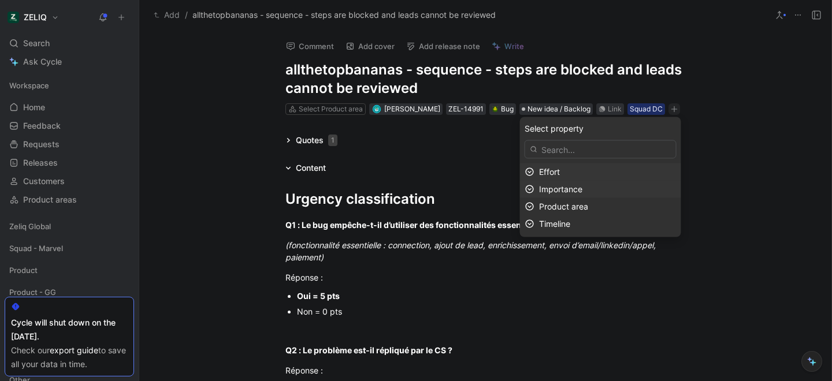
click at [565, 186] on span "Importance" at bounding box center [560, 189] width 43 height 10
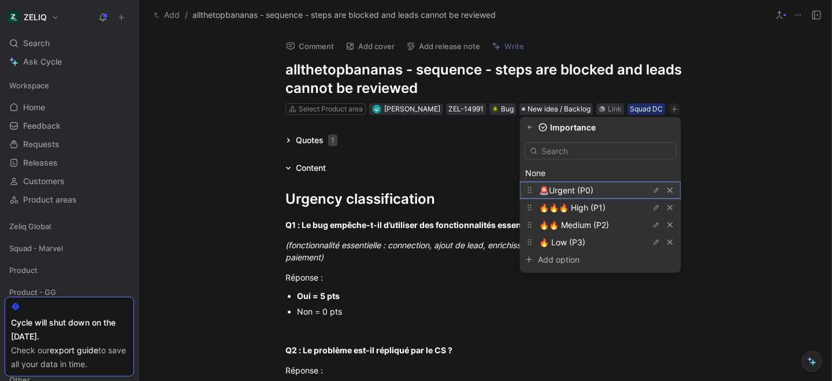
click at [553, 185] on div "🚨Urgent (P0)" at bounding box center [582, 191] width 87 height 14
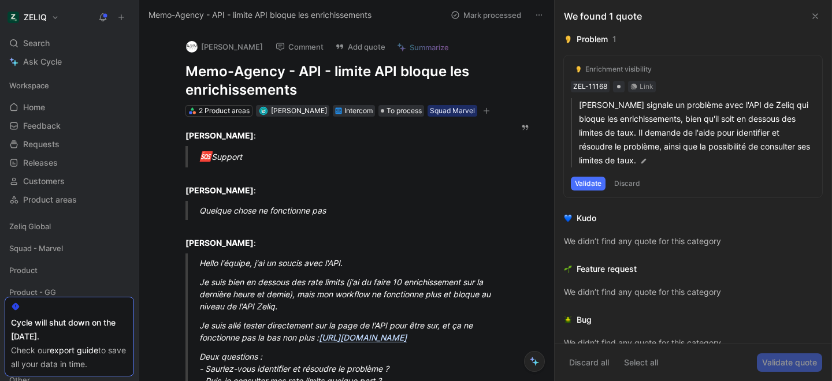
click at [272, 74] on h1 "Memo-Agency - API - limite API bloque les enrichissements" at bounding box center [340, 80] width 311 height 37
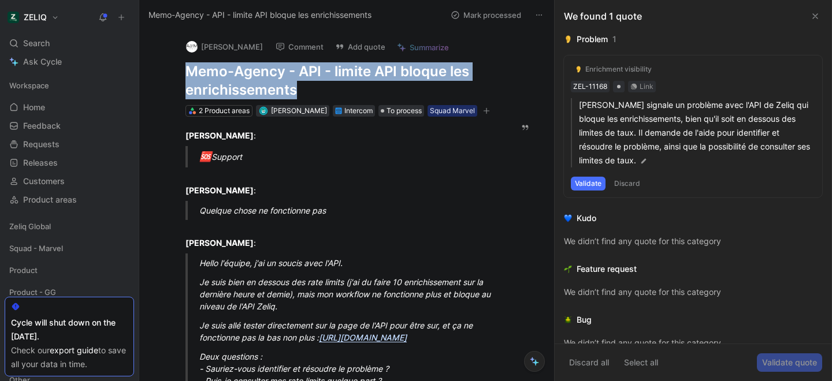
click at [272, 74] on h1 "Memo-Agency - API - limite API bloque les enrichissements" at bounding box center [340, 80] width 311 height 37
copy h1 "Memo-Agency - API - limite API bloque les enrichissements"
click at [71, 44] on div "Search ⌘ K" at bounding box center [69, 43] width 129 height 17
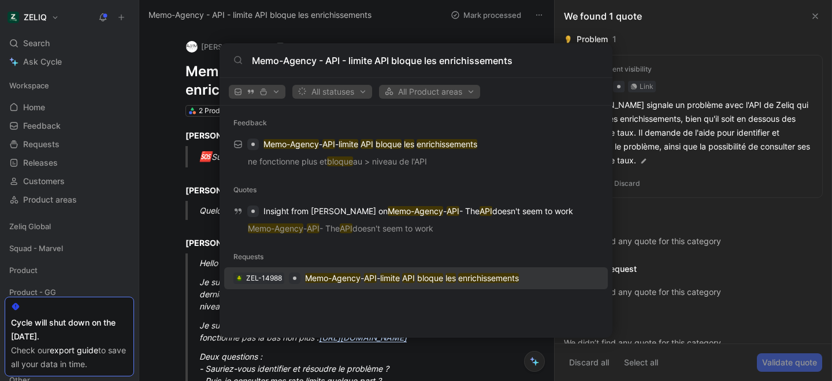
type input "Memo-Agency - API - limite API bloque les enrichissements"
click at [366, 281] on p "Memo-Agency - API - limite API bloque les enrichissements" at bounding box center [412, 278] width 214 height 14
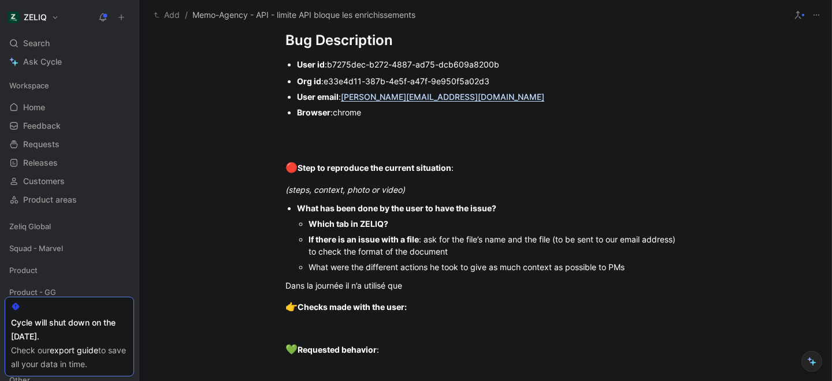
scroll to position [743, 0]
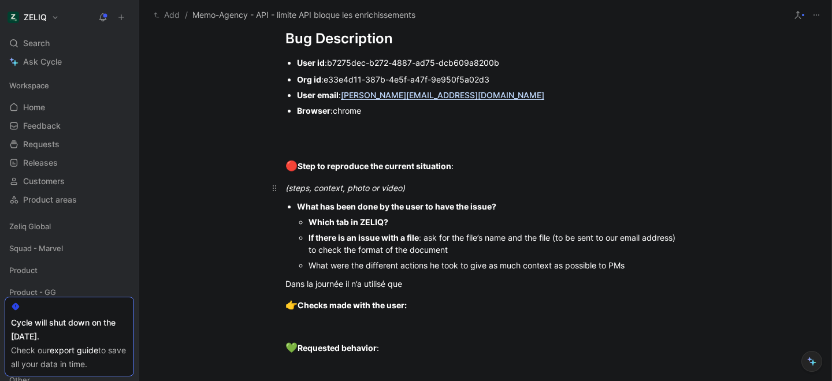
click at [413, 190] on div "(steps, context, photo or video)" at bounding box center [485, 188] width 400 height 12
click at [415, 223] on div "Which tab in ZELIQ?" at bounding box center [496, 222] width 376 height 12
click at [411, 283] on div "Dans la journée il n’a utilisé que" at bounding box center [485, 284] width 400 height 12
